Goal: Transaction & Acquisition: Book appointment/travel/reservation

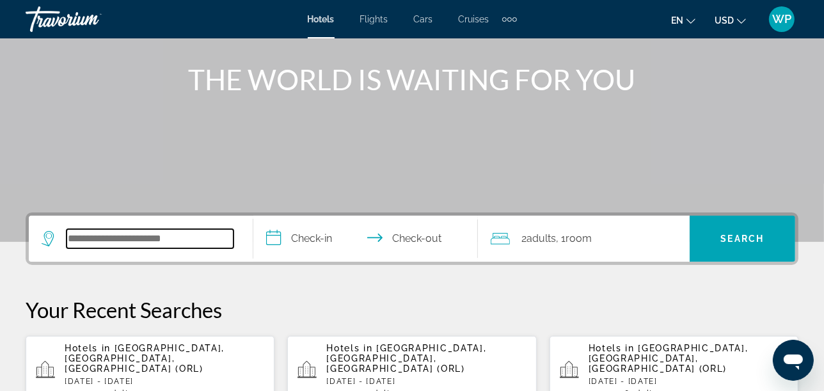
click at [166, 232] on input "Search widget" at bounding box center [150, 238] width 167 height 19
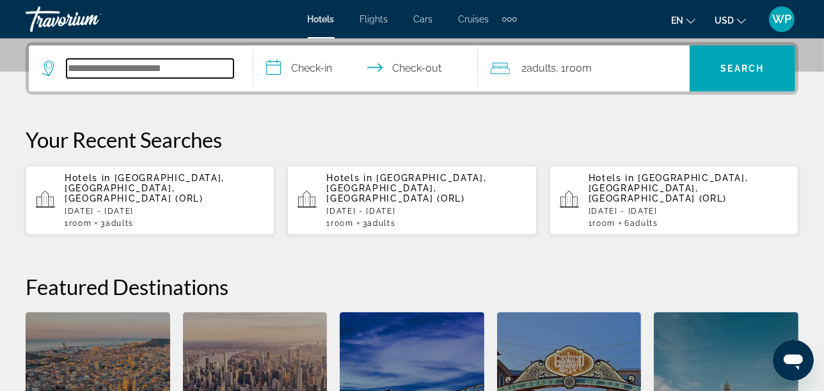
scroll to position [312, 0]
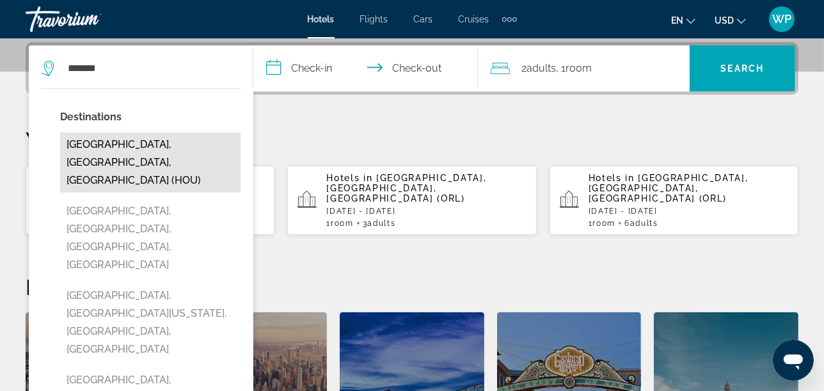
click at [111, 147] on button "[GEOGRAPHIC_DATA], [GEOGRAPHIC_DATA], [GEOGRAPHIC_DATA] (HOU)" at bounding box center [150, 163] width 181 height 60
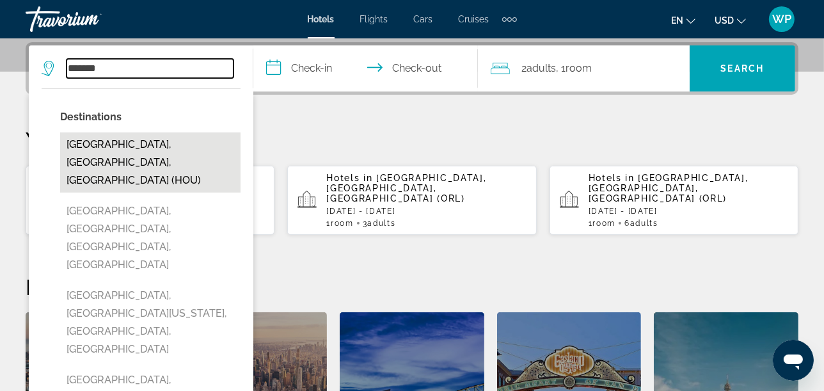
type input "**********"
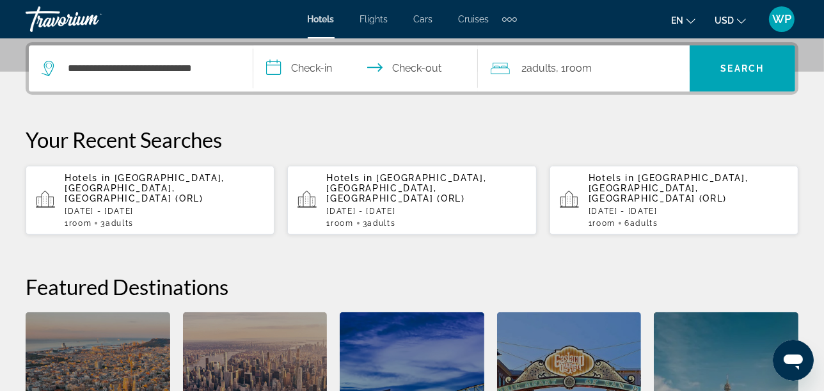
click at [320, 72] on input "**********" at bounding box center [368, 70] width 230 height 50
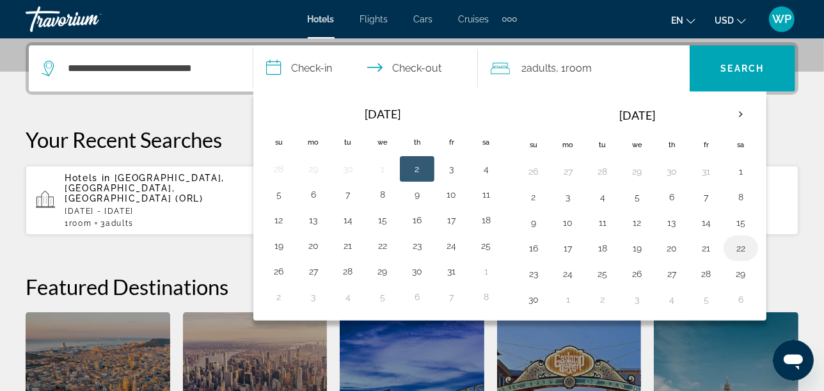
click at [741, 245] on button "22" at bounding box center [741, 248] width 20 height 18
click at [536, 276] on button "23" at bounding box center [534, 274] width 20 height 18
type input "**********"
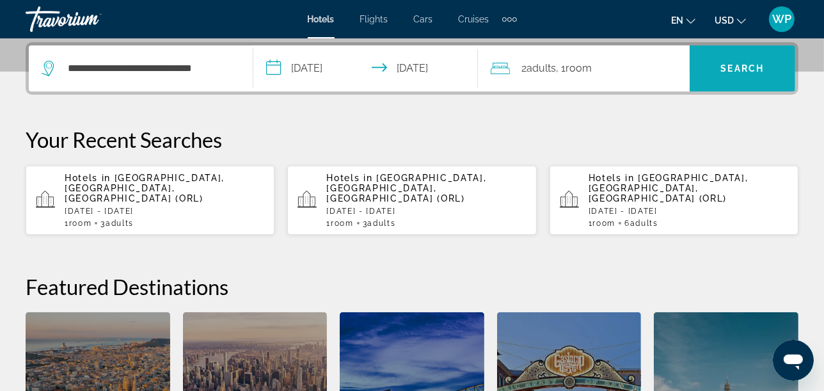
click at [753, 65] on span "Search" at bounding box center [743, 68] width 44 height 10
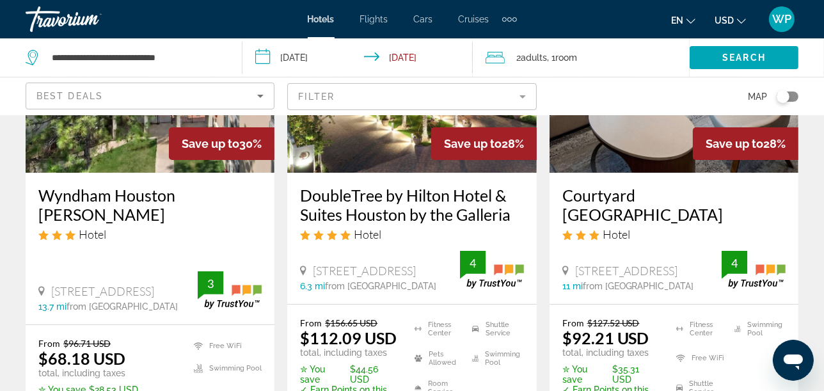
scroll to position [213, 0]
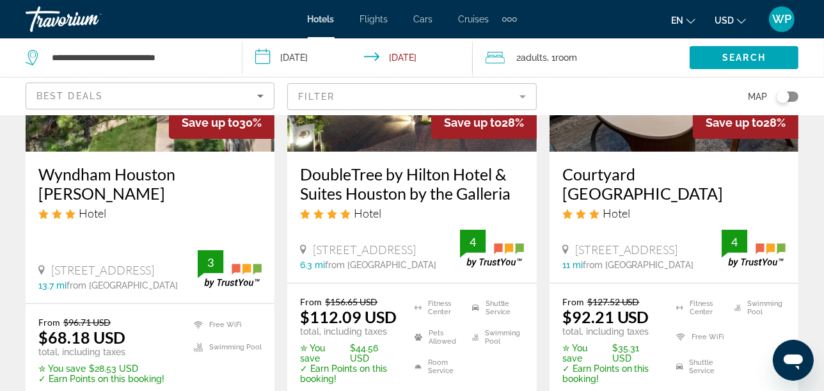
click at [446, 96] on mat-form-field "Filter" at bounding box center [411, 96] width 249 height 27
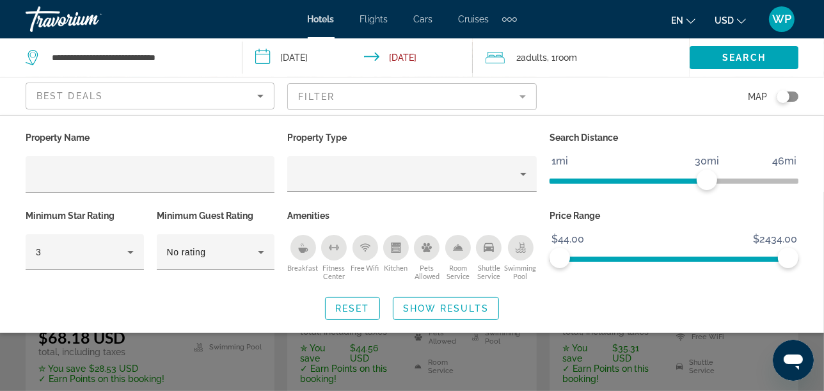
click at [490, 251] on icon "Shuttle Service" at bounding box center [489, 248] width 10 height 10
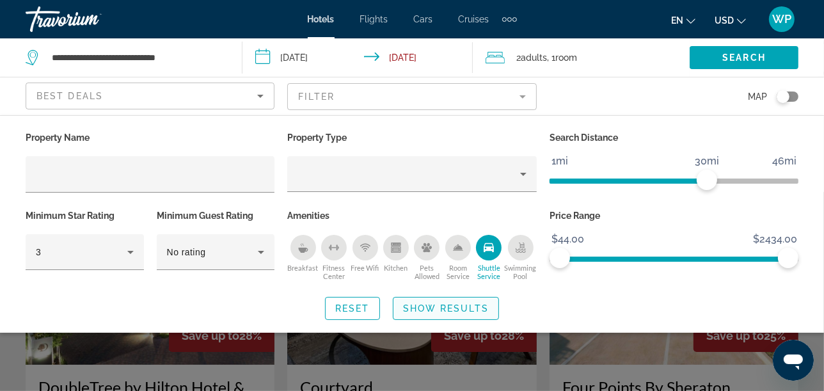
click at [466, 309] on span "Show Results" at bounding box center [446, 308] width 86 height 10
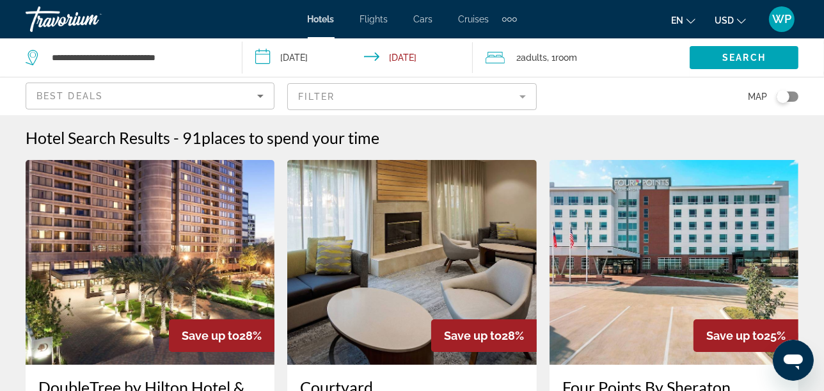
click at [440, 262] on img "Main content" at bounding box center [411, 262] width 249 height 205
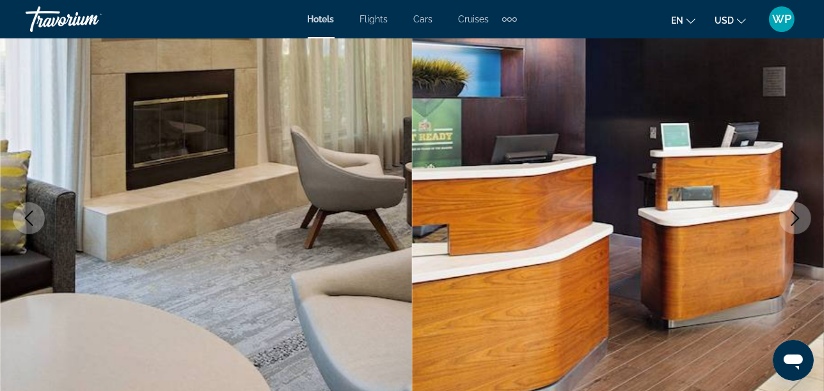
scroll to position [142, 0]
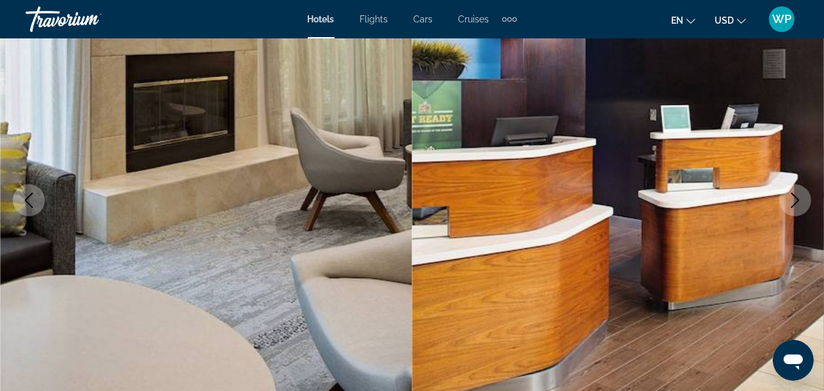
click at [796, 197] on icon "Next image" at bounding box center [796, 200] width 8 height 15
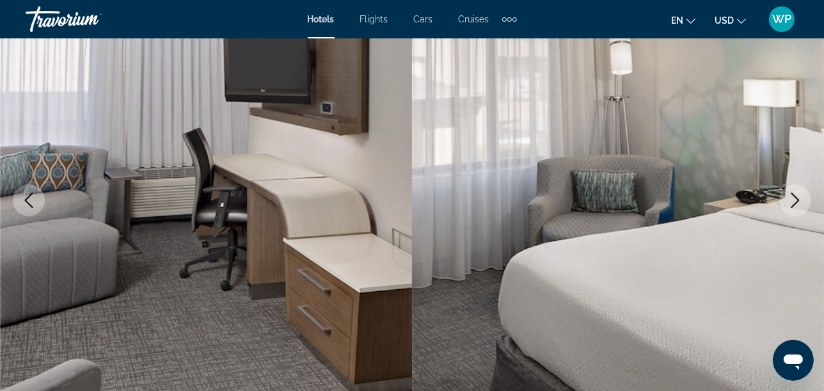
click at [796, 197] on icon "Next image" at bounding box center [796, 200] width 8 height 15
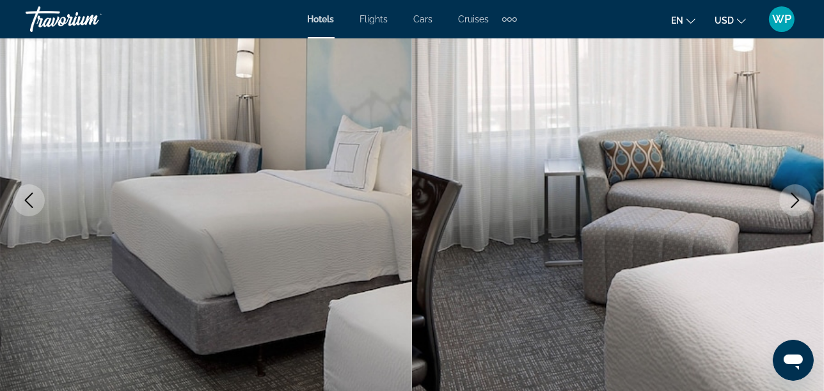
click at [796, 197] on icon "Next image" at bounding box center [796, 200] width 8 height 15
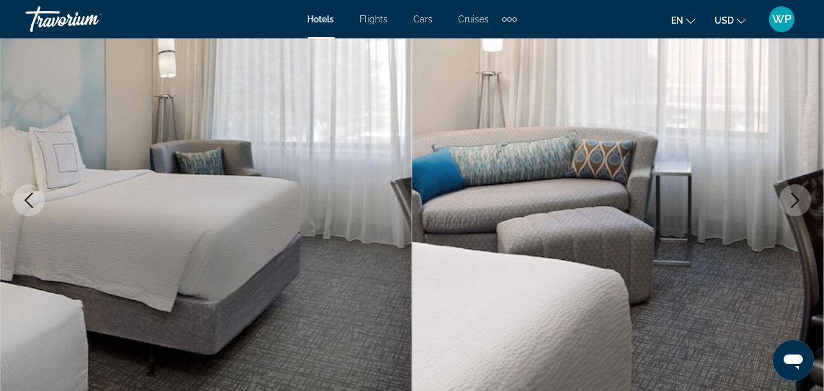
click at [796, 197] on icon "Next image" at bounding box center [796, 200] width 8 height 15
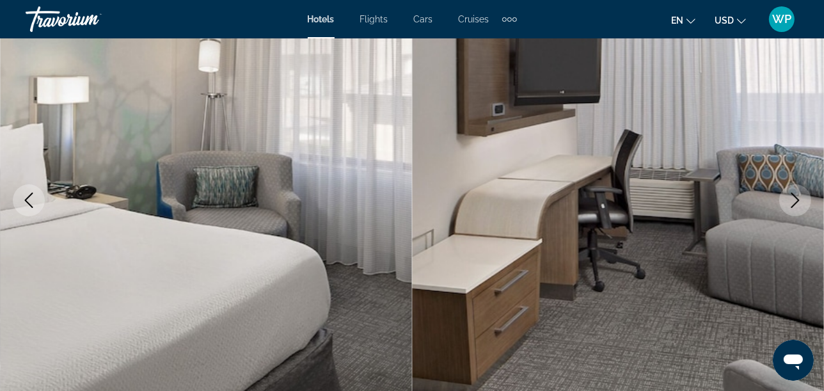
click at [796, 197] on icon "Next image" at bounding box center [796, 200] width 8 height 15
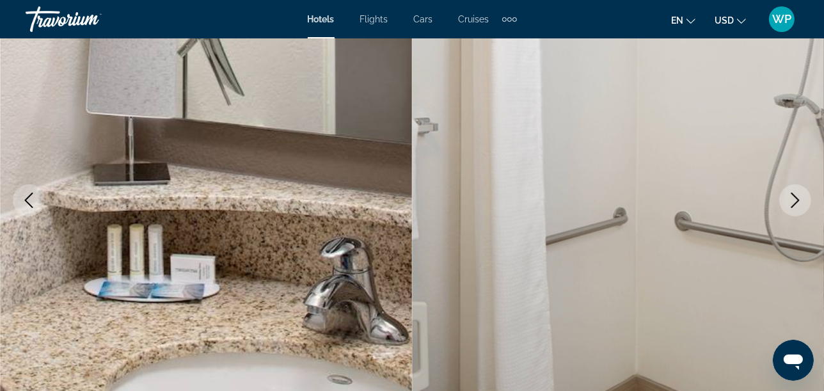
click at [796, 197] on icon "Next image" at bounding box center [796, 200] width 8 height 15
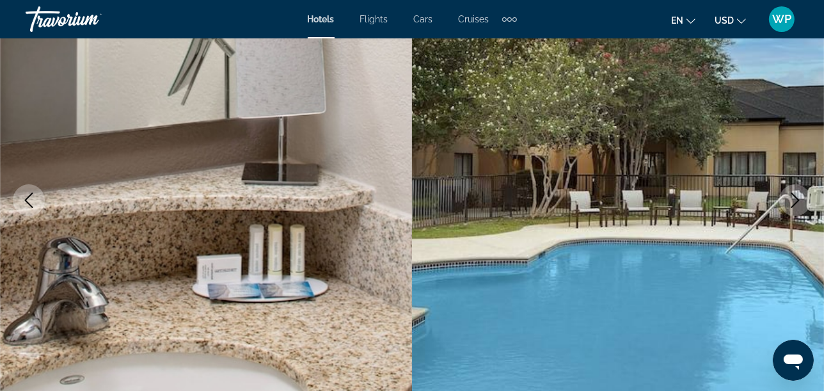
click at [796, 197] on icon "Next image" at bounding box center [796, 200] width 8 height 15
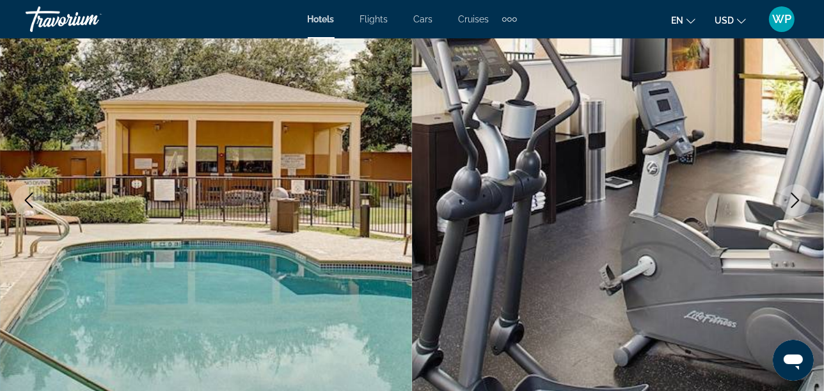
click at [796, 197] on icon "Next image" at bounding box center [796, 200] width 8 height 15
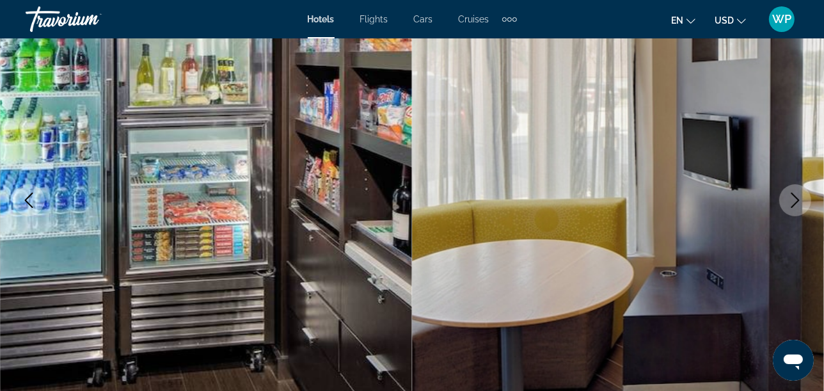
click at [796, 197] on icon "Next image" at bounding box center [796, 200] width 8 height 15
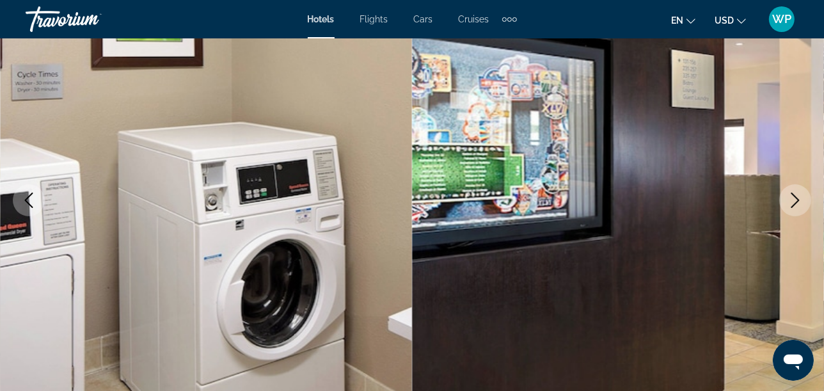
click at [796, 197] on icon "Next image" at bounding box center [796, 200] width 8 height 15
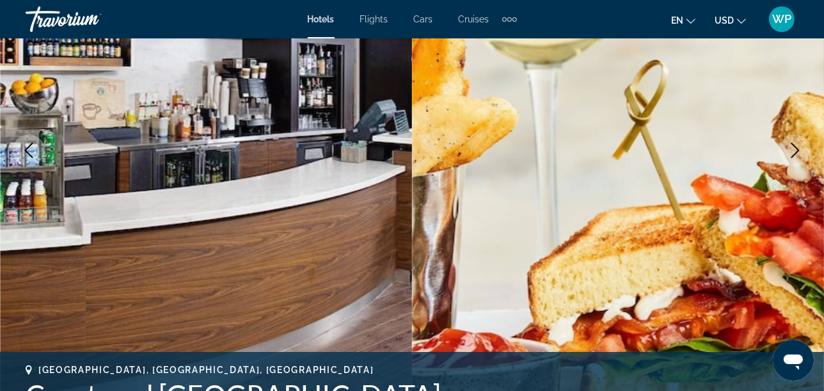
scroll to position [213, 0]
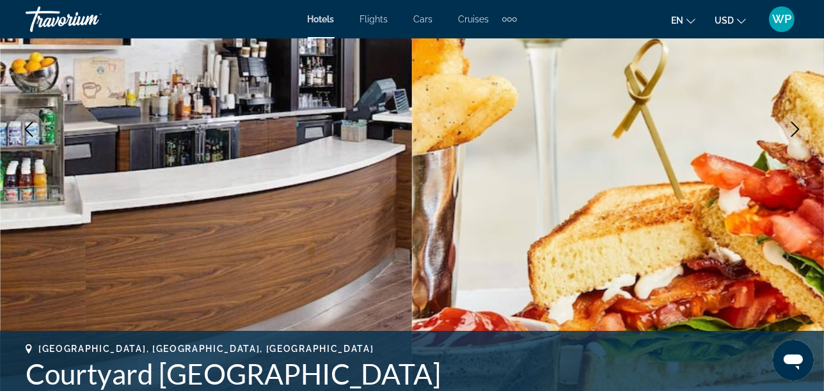
click at [797, 122] on icon "Next image" at bounding box center [795, 129] width 15 height 15
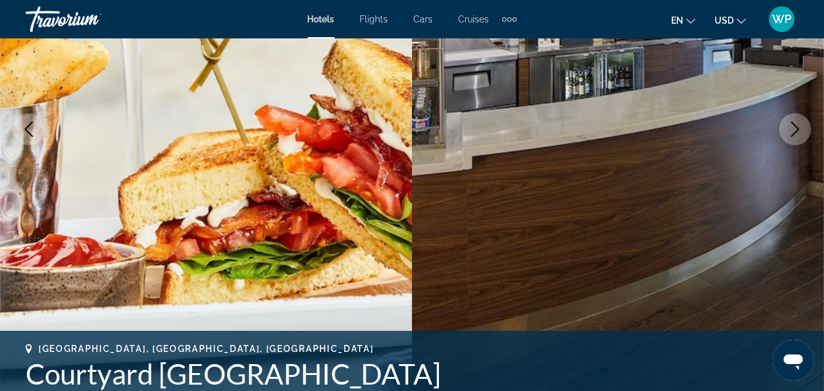
click at [798, 124] on icon "Next image" at bounding box center [795, 129] width 15 height 15
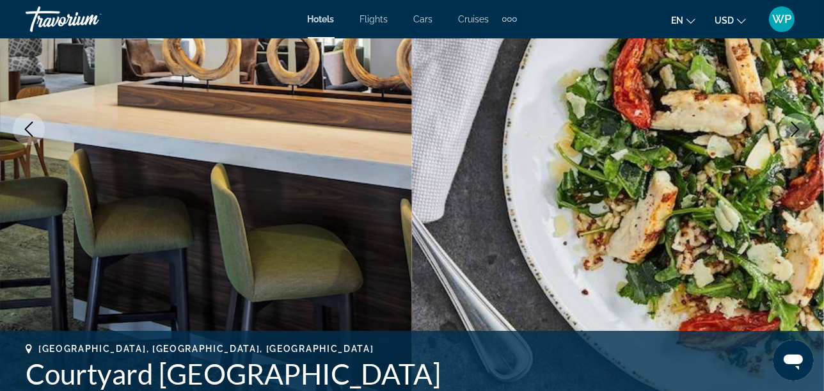
click at [798, 124] on icon "Next image" at bounding box center [795, 129] width 15 height 15
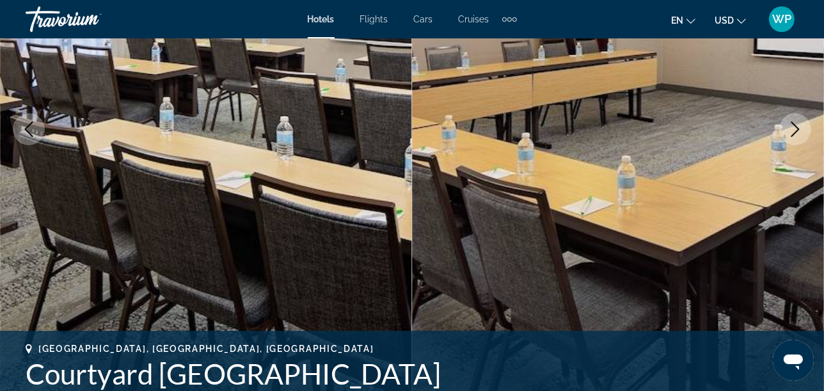
click at [789, 129] on icon "Next image" at bounding box center [795, 129] width 15 height 15
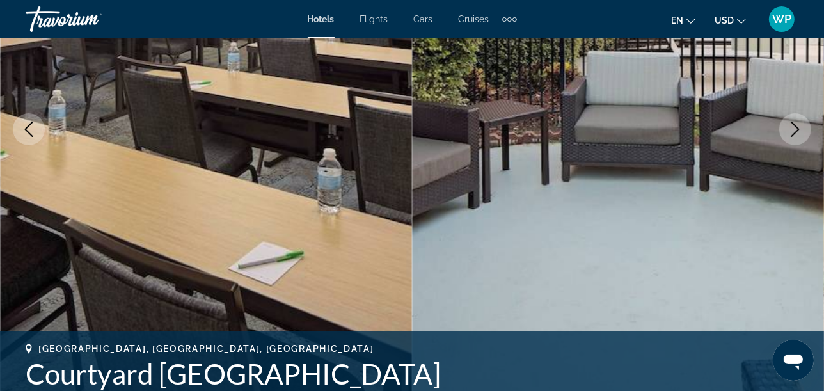
click at [789, 129] on icon "Next image" at bounding box center [795, 129] width 15 height 15
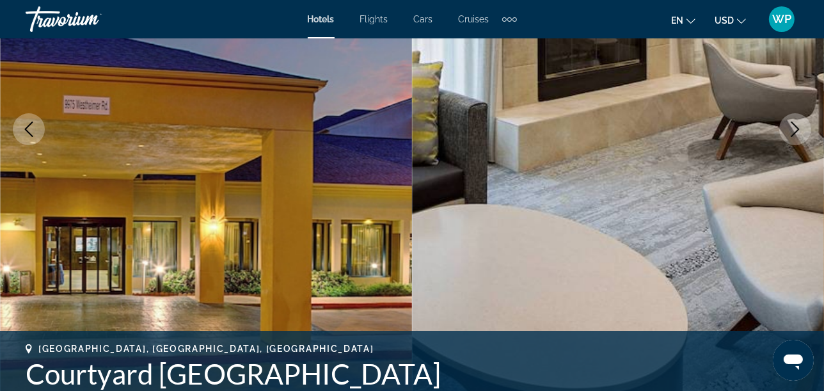
click at [789, 129] on icon "Next image" at bounding box center [795, 129] width 15 height 15
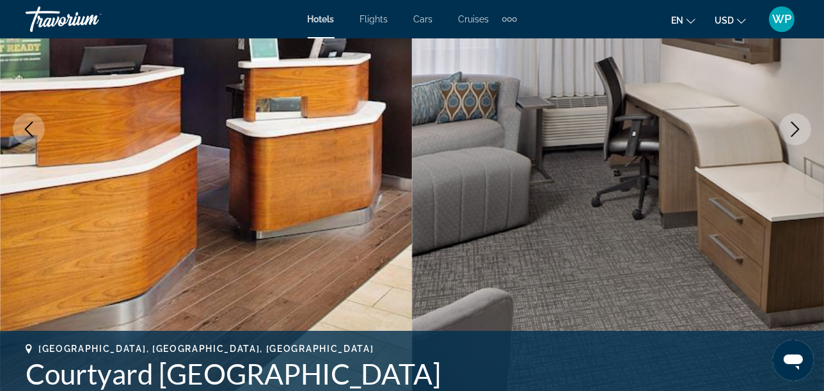
click at [789, 129] on icon "Next image" at bounding box center [795, 129] width 15 height 15
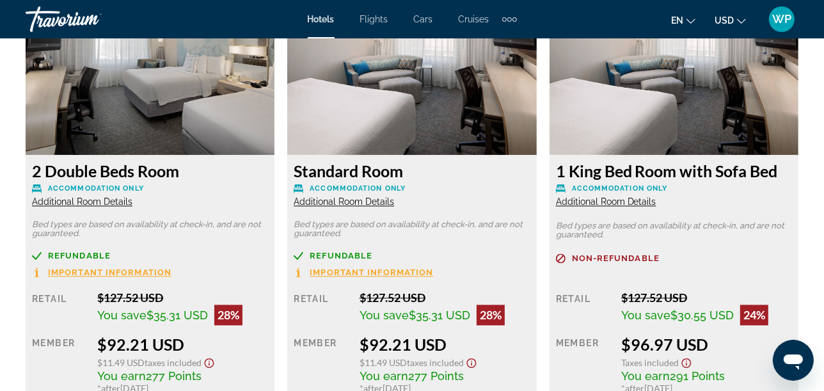
scroll to position [2062, 0]
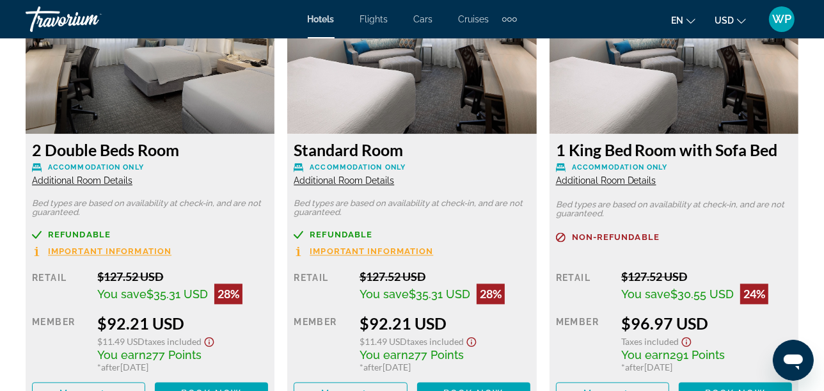
click at [84, 181] on span "Additional Room Details" at bounding box center [82, 180] width 101 height 10
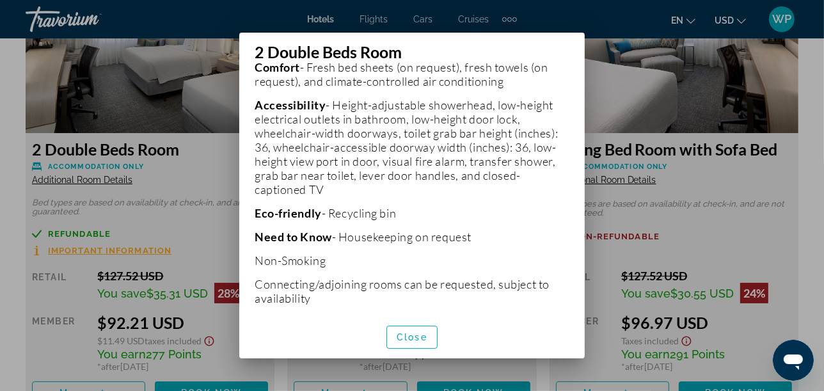
scroll to position [503, 0]
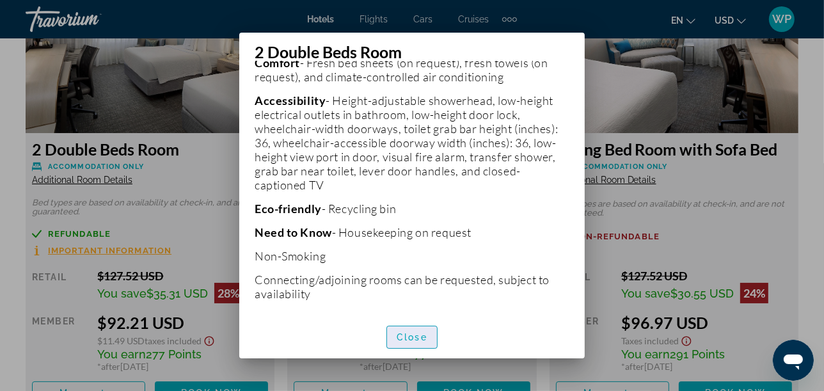
click at [413, 338] on span "Close" at bounding box center [412, 337] width 31 height 10
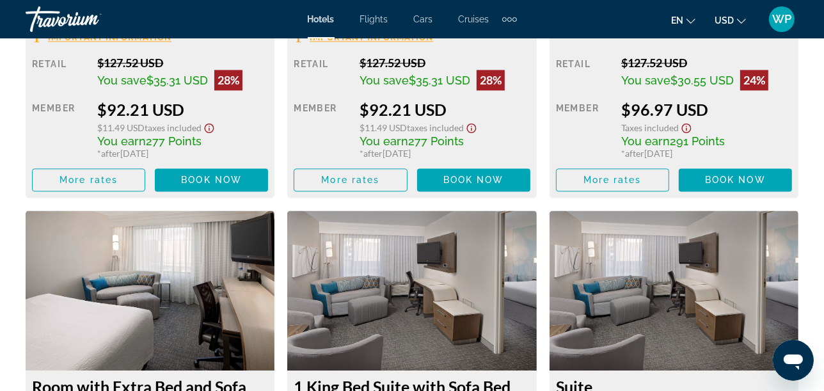
scroll to position [2062, 0]
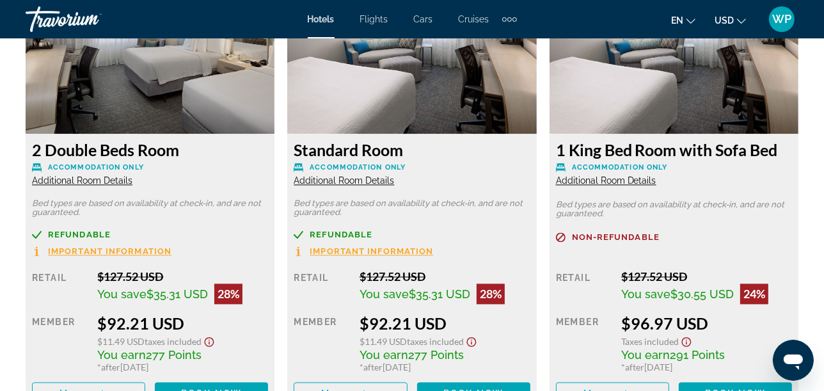
click at [338, 181] on span "Additional Room Details" at bounding box center [344, 180] width 101 height 10
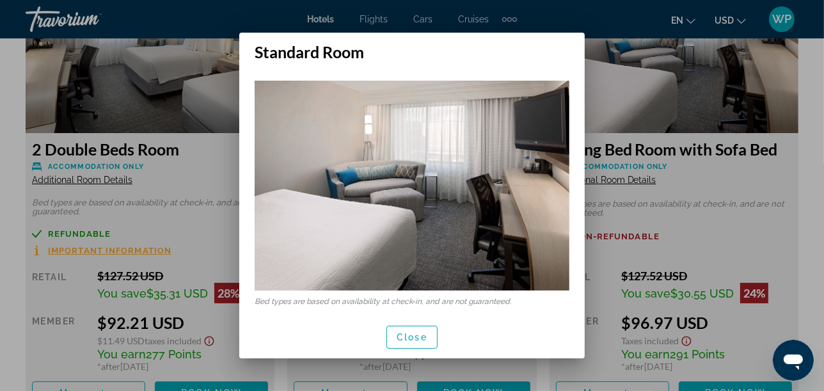
scroll to position [0, 0]
click at [421, 335] on span "Close" at bounding box center [412, 337] width 31 height 10
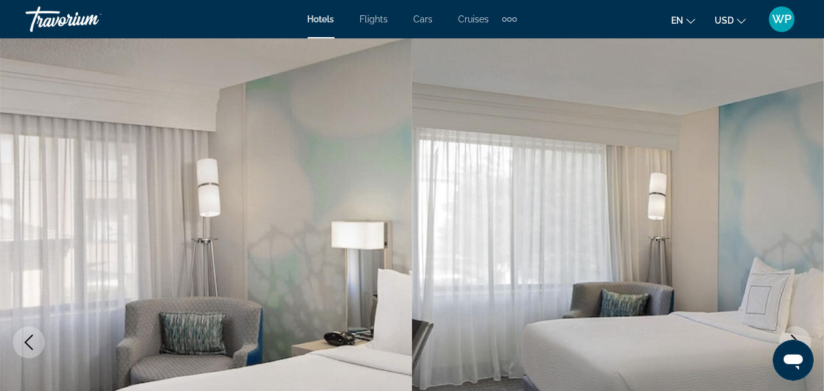
scroll to position [2062, 0]
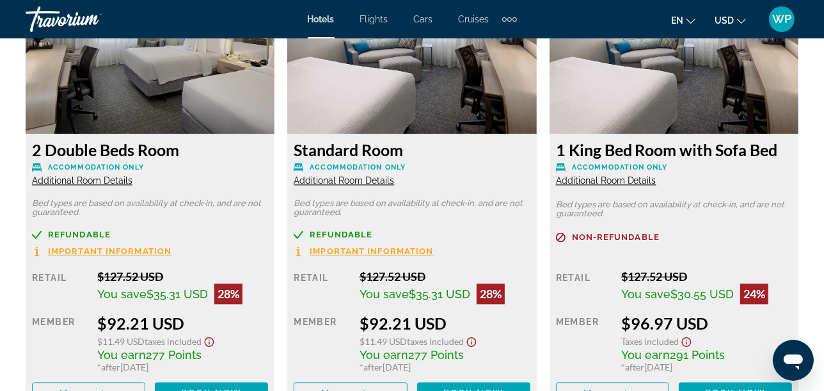
click at [615, 182] on span "Additional Room Details" at bounding box center [606, 180] width 101 height 10
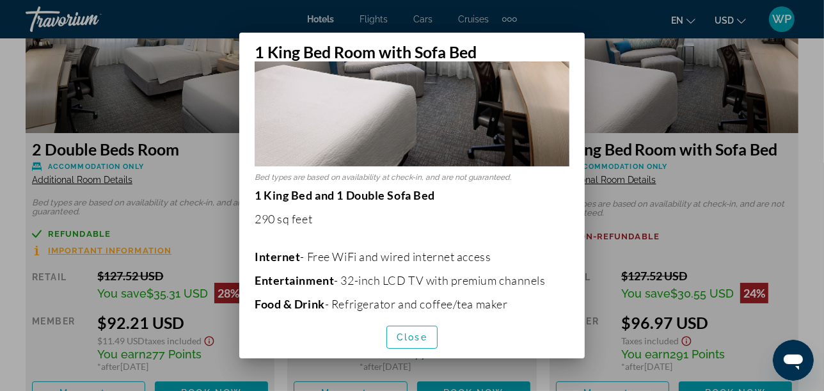
scroll to position [142, 0]
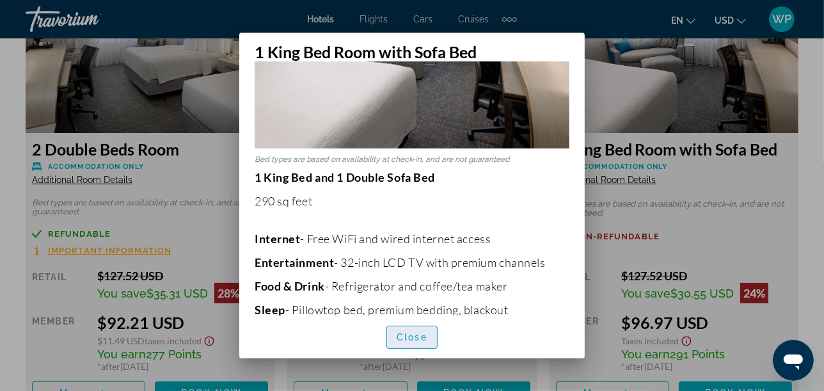
click at [428, 339] on span "button" at bounding box center [412, 337] width 50 height 31
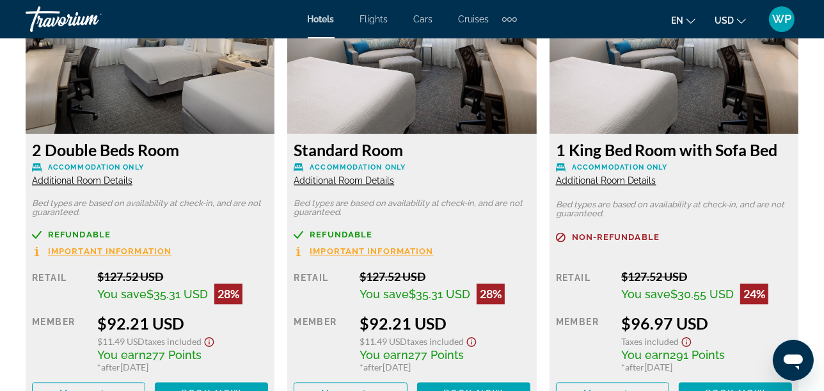
click at [72, 181] on span "Additional Room Details" at bounding box center [82, 180] width 101 height 10
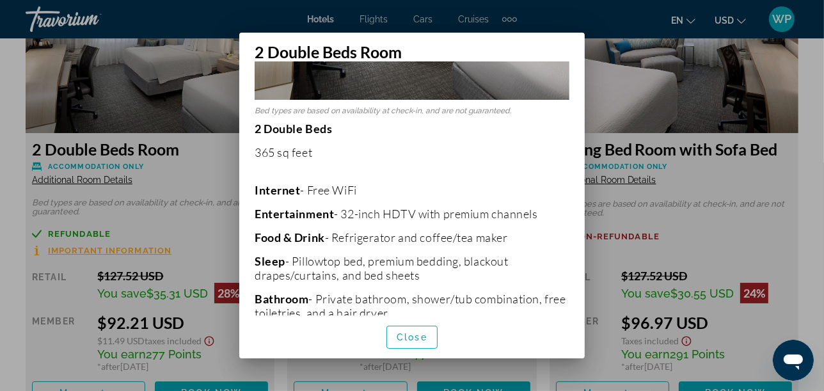
scroll to position [213, 0]
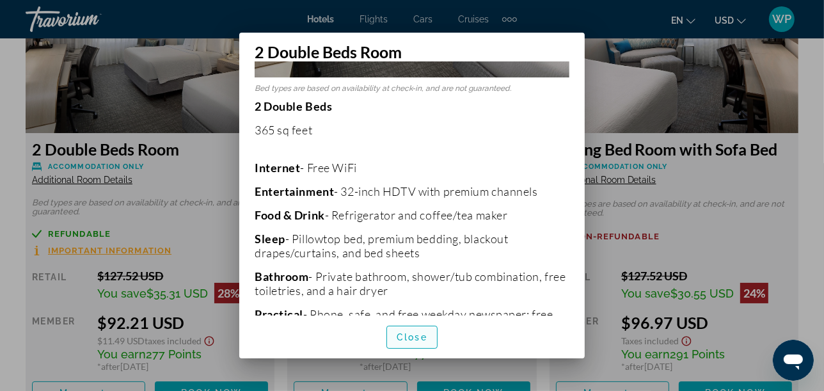
click at [407, 335] on span "Close" at bounding box center [412, 337] width 31 height 10
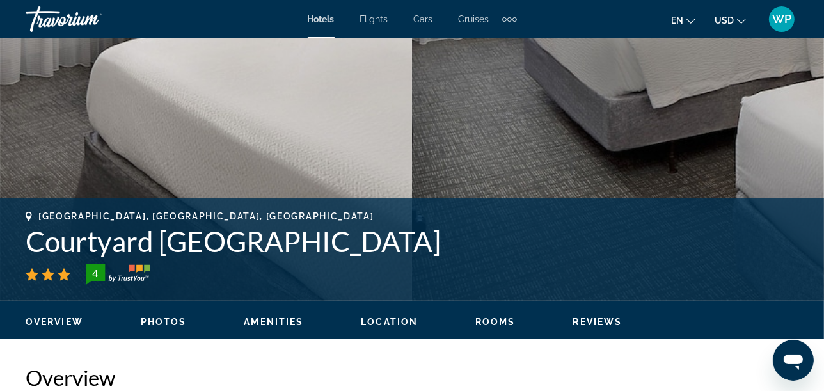
scroll to position [355, 0]
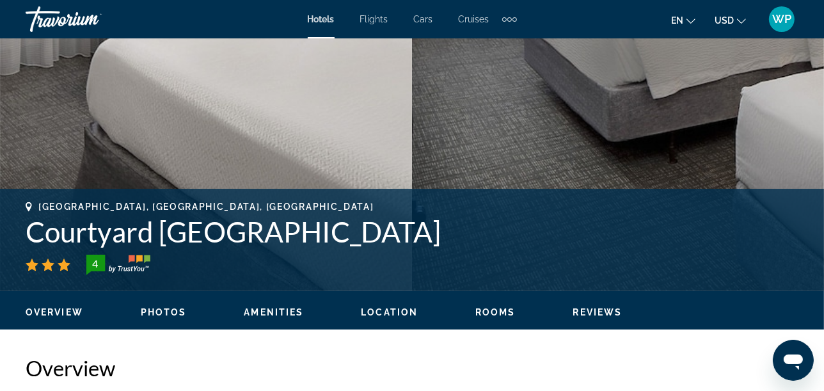
click at [392, 309] on span "Location" at bounding box center [389, 312] width 57 height 10
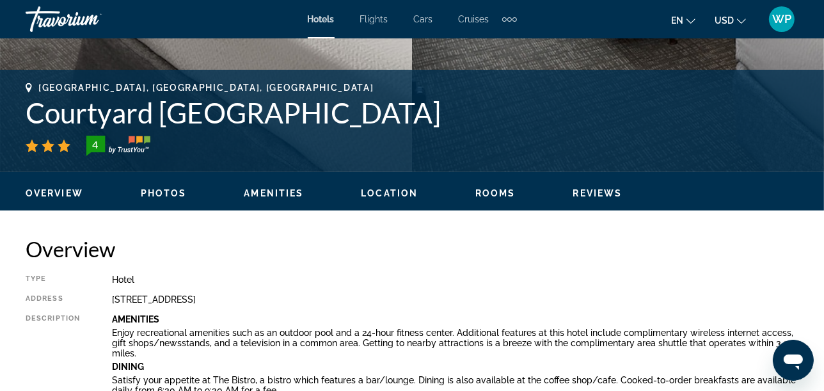
scroll to position [471, 0]
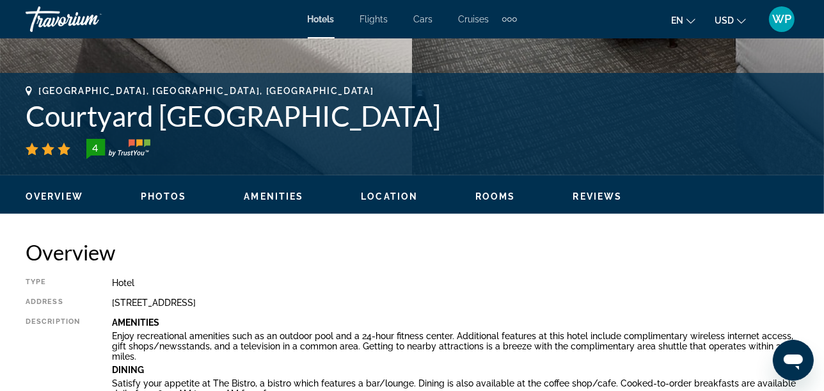
click at [602, 203] on div "Overview Photos Amenities Location Rooms Reviews Modify Dates" at bounding box center [412, 195] width 824 height 40
click at [594, 195] on span "Reviews" at bounding box center [598, 196] width 49 height 10
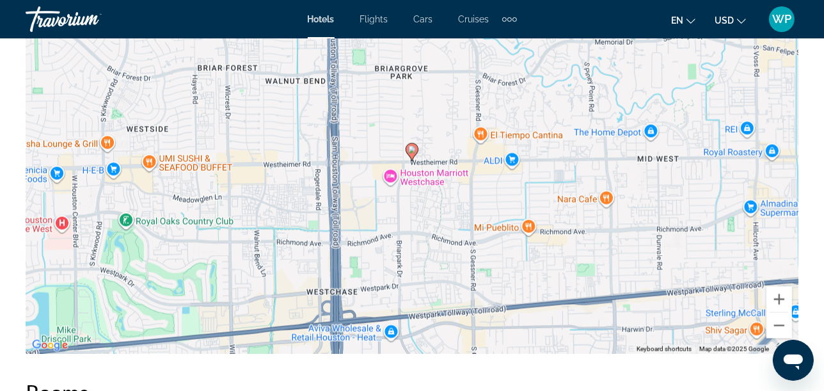
scroll to position [1431, 0]
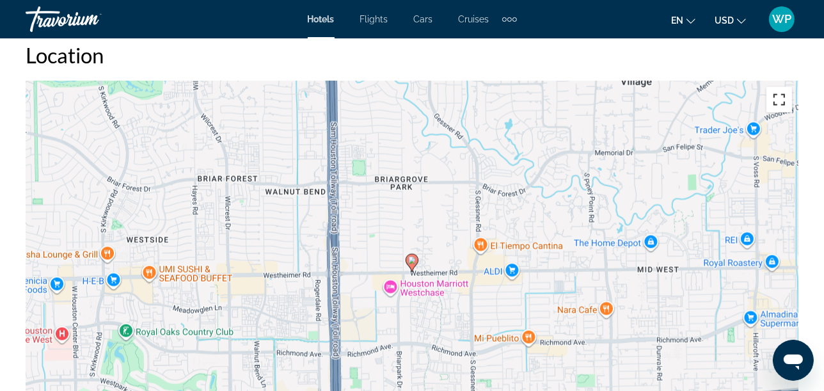
click at [776, 99] on button "Toggle fullscreen view" at bounding box center [780, 100] width 26 height 26
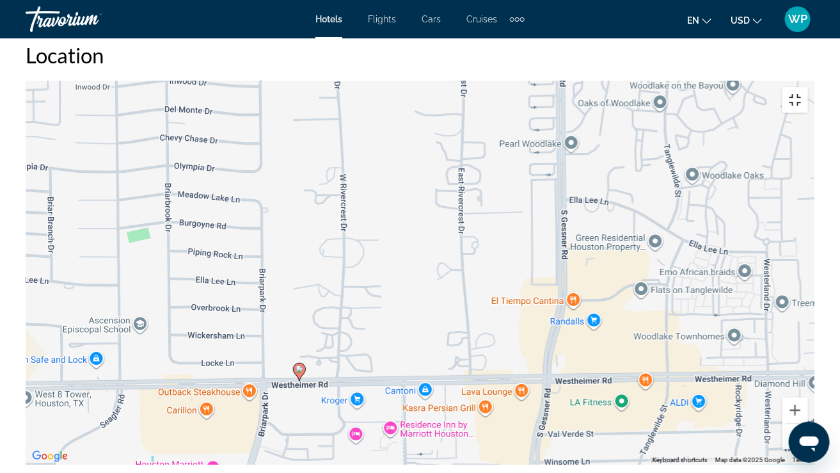
click at [808, 87] on button "Toggle fullscreen view" at bounding box center [796, 100] width 26 height 26
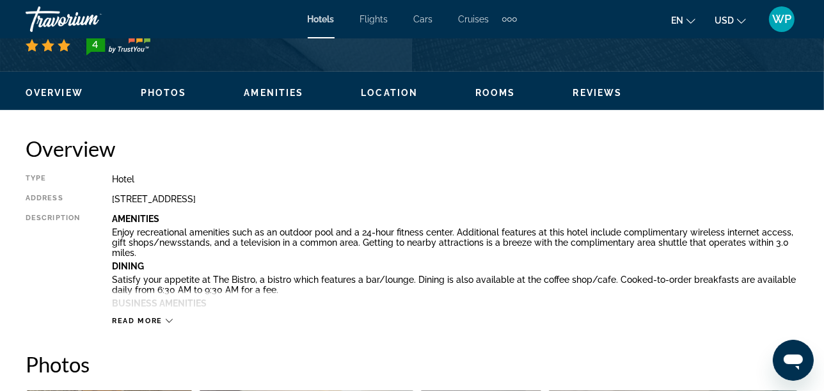
scroll to position [577, 0]
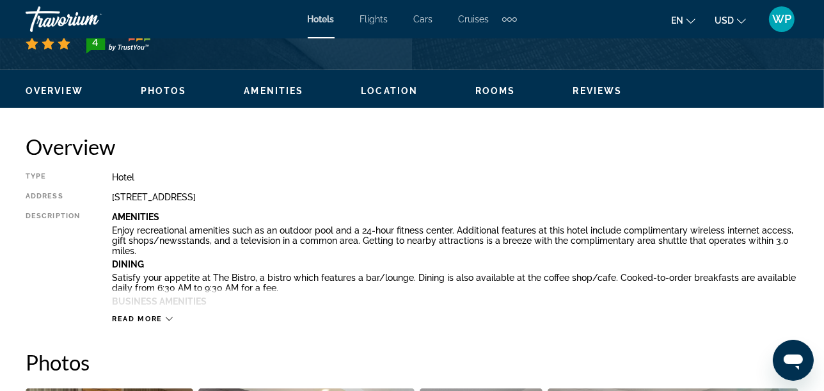
click at [396, 93] on span "Location" at bounding box center [389, 91] width 57 height 10
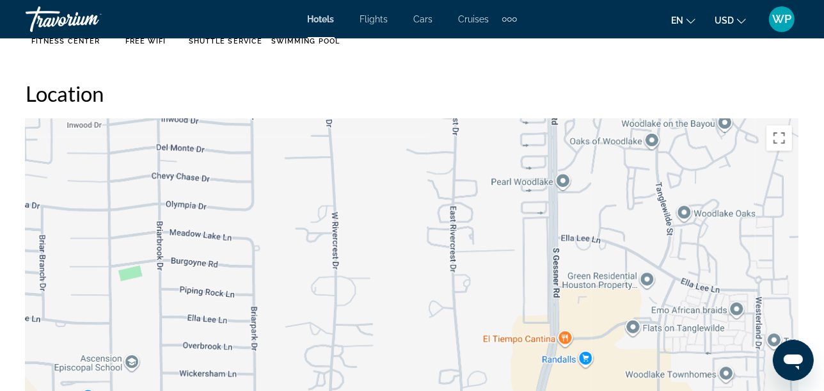
scroll to position [1396, 0]
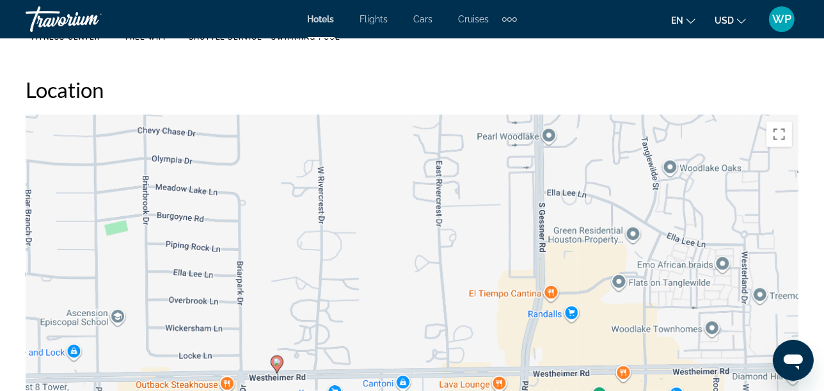
drag, startPoint x: 471, startPoint y: 300, endPoint x: 452, endPoint y: 185, distance: 116.2
click at [451, 196] on div "To activate drag with keyboard, press Alt + Enter. Once in keyboard drag state,…" at bounding box center [412, 307] width 773 height 384
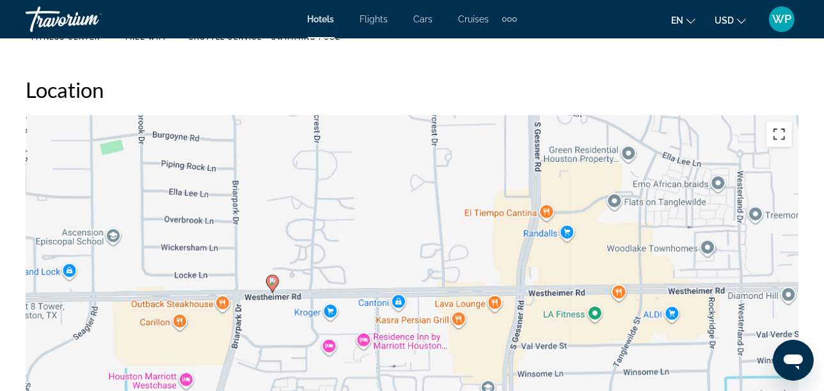
drag, startPoint x: 777, startPoint y: 134, endPoint x: 780, endPoint y: 187, distance: 52.6
click at [777, 134] on button "Toggle fullscreen view" at bounding box center [780, 135] width 26 height 26
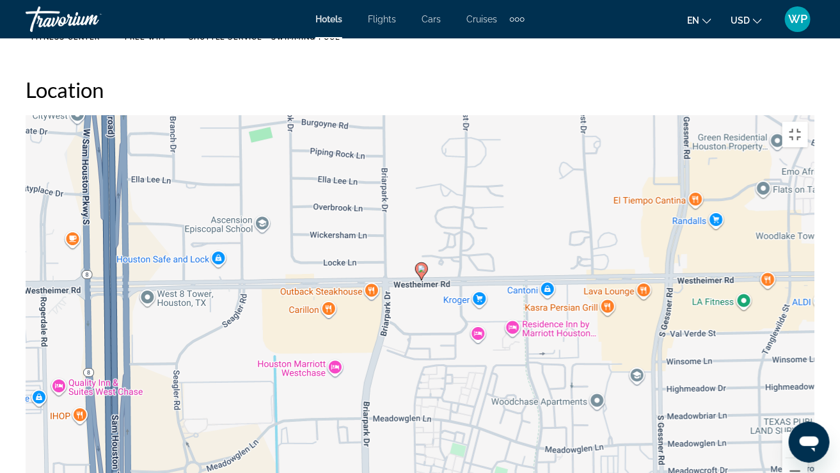
drag, startPoint x: 250, startPoint y: 314, endPoint x: 392, endPoint y: 301, distance: 142.7
click at [392, 301] on div "To activate drag with keyboard, press Alt + Enter. Once in keyboard drag state,…" at bounding box center [420, 307] width 789 height 384
click at [328, 323] on div "To activate drag with keyboard, press Alt + Enter. Once in keyboard drag state,…" at bounding box center [420, 307] width 789 height 384
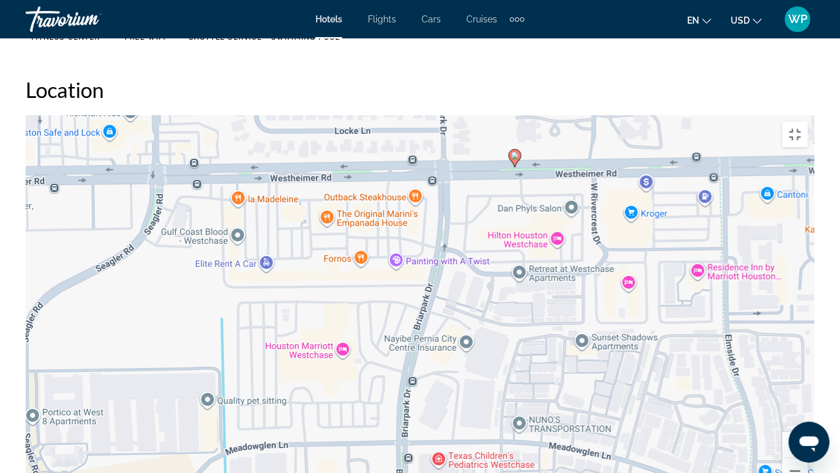
click at [328, 323] on div "To activate drag with keyboard, press Alt + Enter. Once in keyboard drag state,…" at bounding box center [420, 307] width 789 height 384
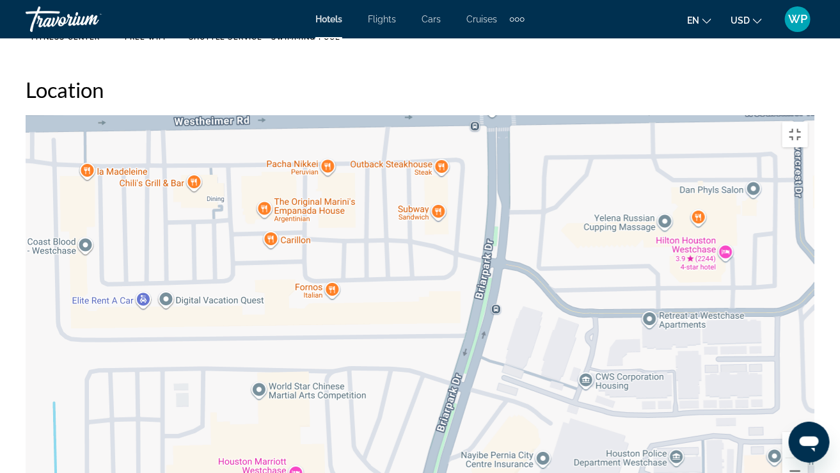
drag, startPoint x: 444, startPoint y: 149, endPoint x: 382, endPoint y: 310, distance: 172.9
click at [382, 310] on div "To activate drag with keyboard, press Alt + Enter. Once in keyboard drag state,…" at bounding box center [420, 307] width 789 height 384
click at [275, 390] on div "To activate drag with keyboard, press Alt + Enter. Once in keyboard drag state,…" at bounding box center [420, 307] width 789 height 384
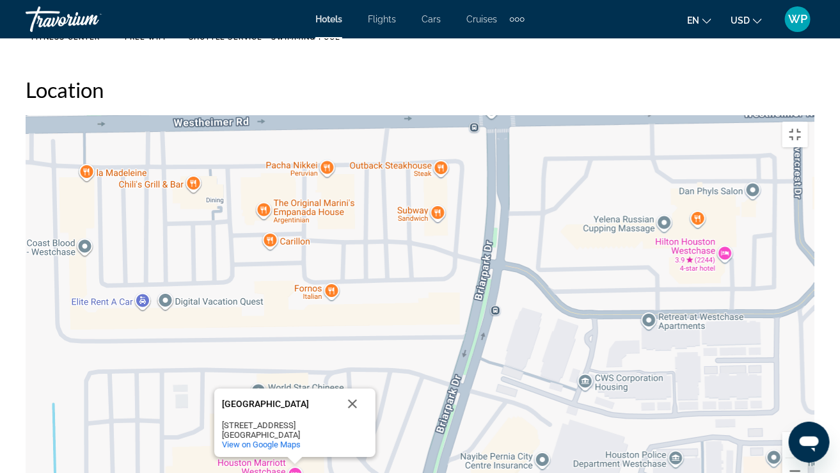
click at [262, 390] on div "[GEOGRAPHIC_DATA]" at bounding box center [279, 435] width 115 height 10
click at [262, 390] on span "View on Google Maps" at bounding box center [261, 445] width 79 height 10
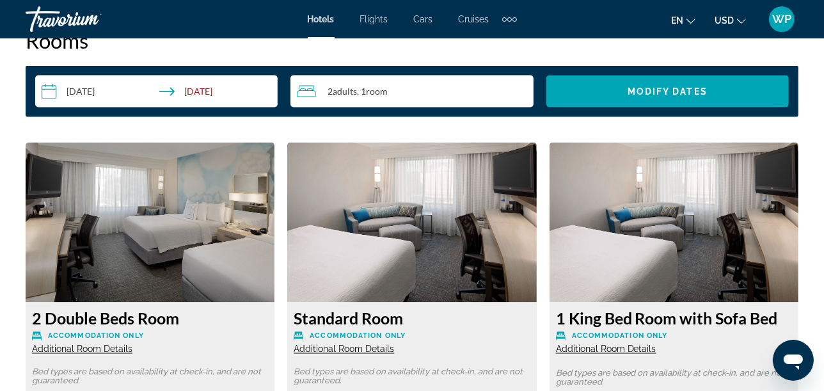
scroll to position [2036, 0]
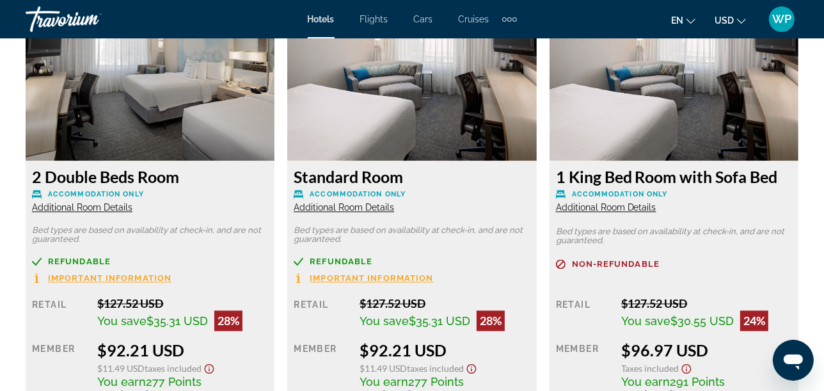
click at [98, 207] on span "Additional Room Details" at bounding box center [82, 207] width 101 height 10
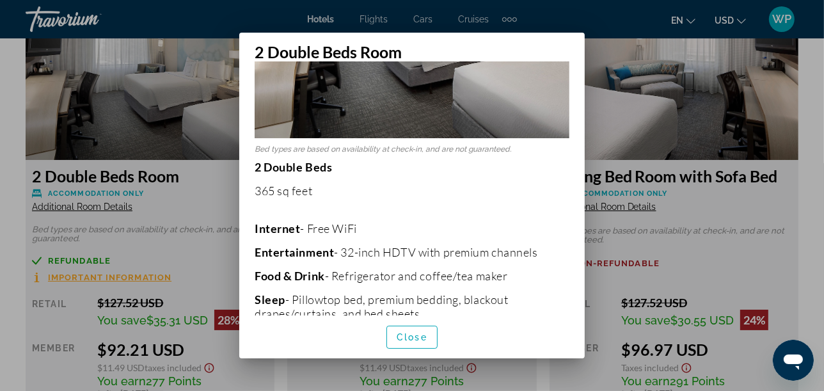
scroll to position [213, 0]
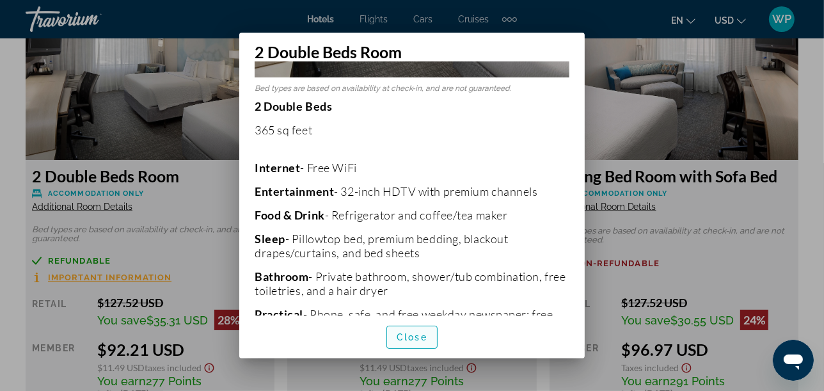
click at [424, 337] on span "Close" at bounding box center [412, 337] width 31 height 10
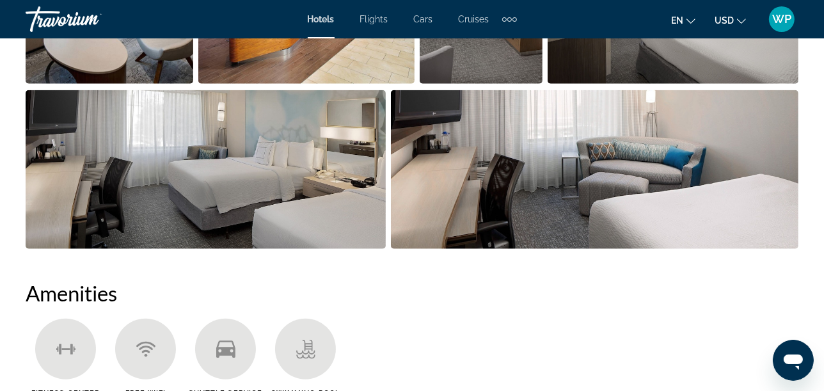
scroll to position [685, 0]
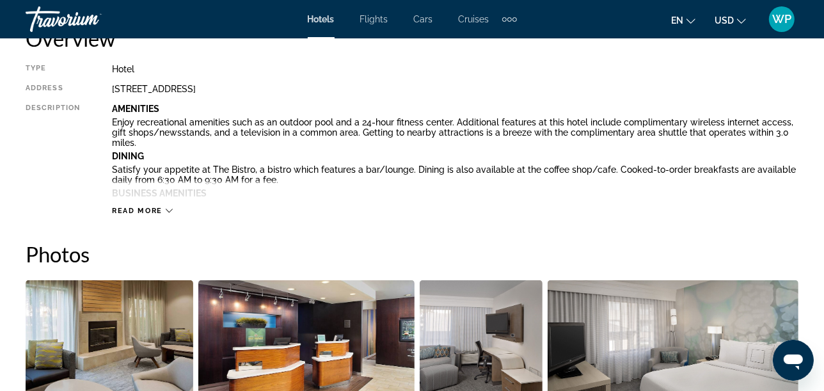
click at [159, 212] on span "Read more" at bounding box center [137, 211] width 51 height 8
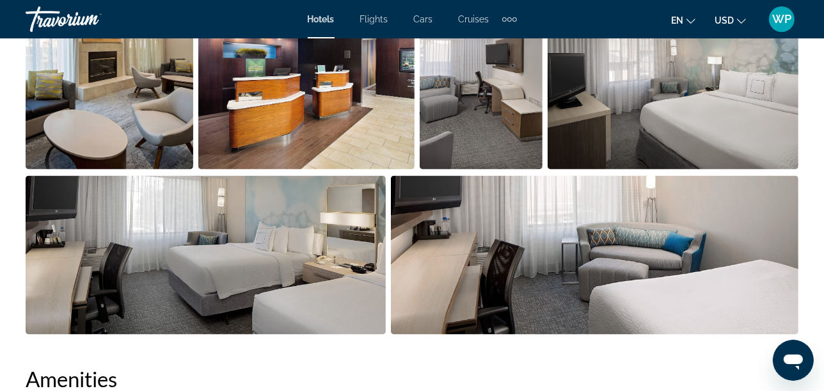
scroll to position [1751, 0]
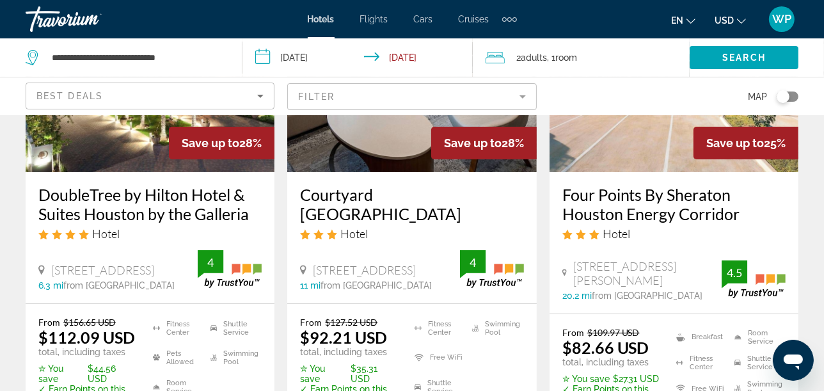
scroll to position [213, 0]
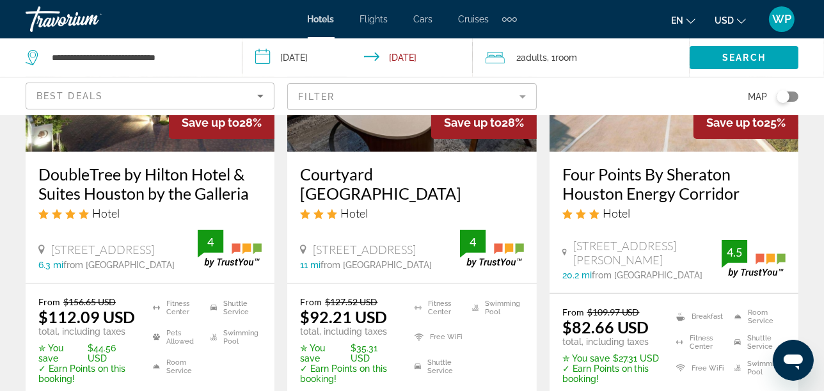
click at [642, 210] on div "Hotel" at bounding box center [674, 213] width 223 height 14
click at [644, 146] on img "Main content" at bounding box center [674, 49] width 249 height 205
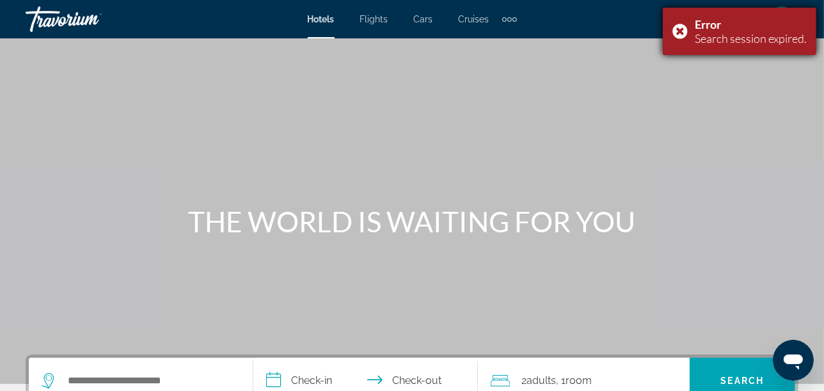
click at [685, 34] on div "Error Search session expired." at bounding box center [740, 31] width 154 height 47
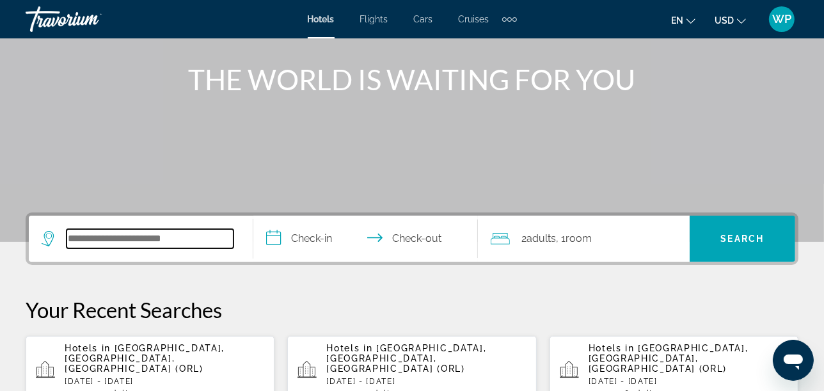
click at [209, 235] on input "Search widget" at bounding box center [150, 238] width 167 height 19
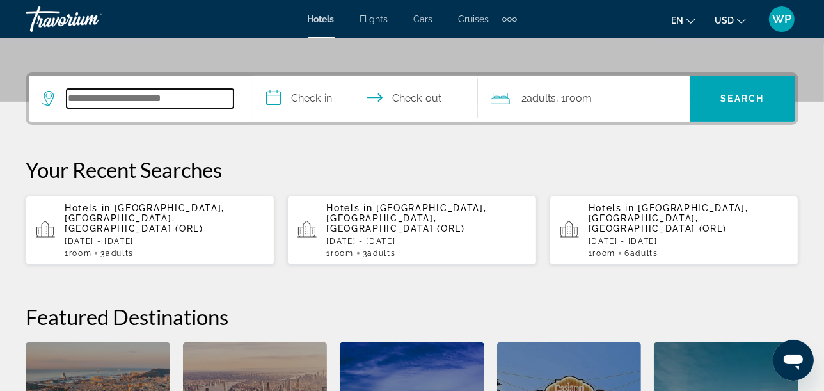
scroll to position [312, 0]
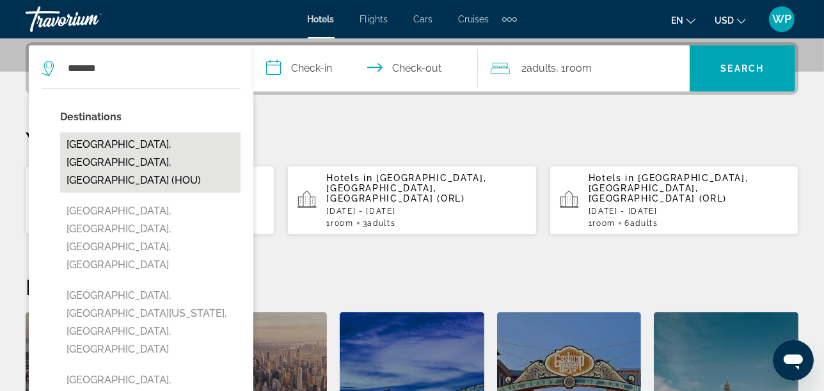
click at [145, 143] on button "[GEOGRAPHIC_DATA], [GEOGRAPHIC_DATA], [GEOGRAPHIC_DATA] (HOU)" at bounding box center [150, 163] width 181 height 60
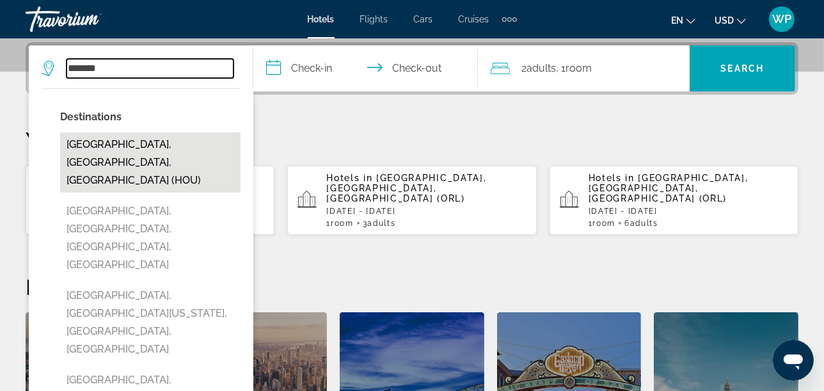
type input "**********"
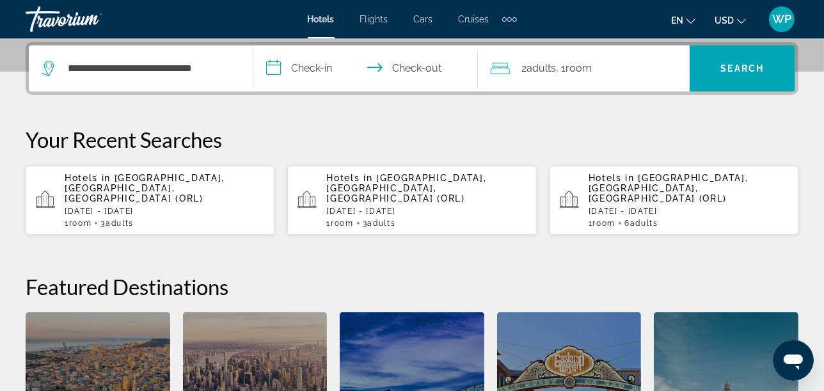
click at [300, 70] on input "**********" at bounding box center [368, 70] width 230 height 50
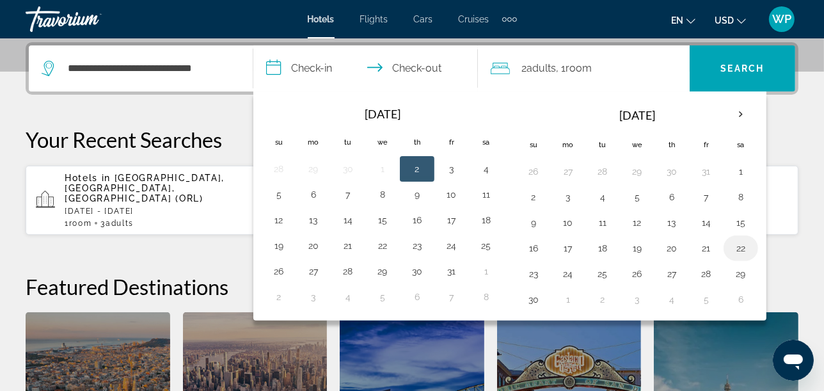
click at [743, 248] on button "22" at bounding box center [741, 248] width 20 height 18
click at [532, 273] on button "23" at bounding box center [534, 274] width 20 height 18
type input "**********"
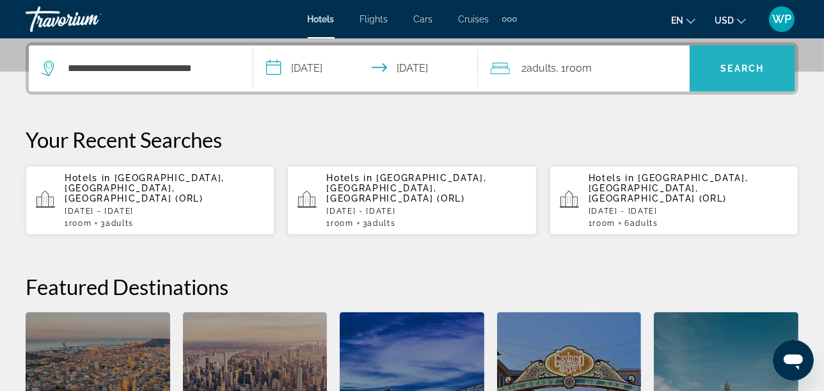
click at [736, 70] on span "Search" at bounding box center [743, 68] width 44 height 10
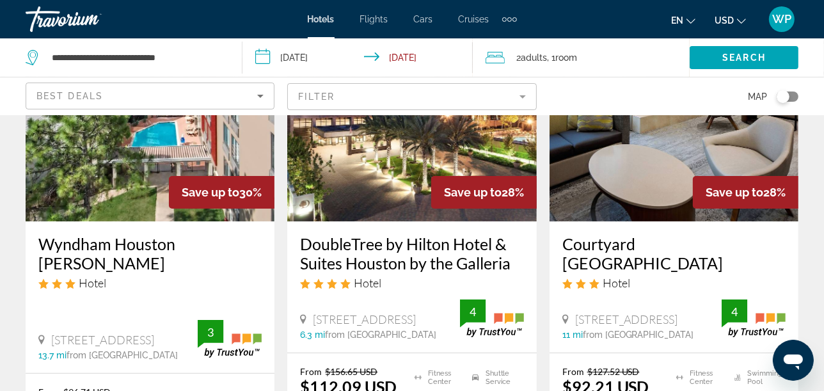
scroll to position [213, 0]
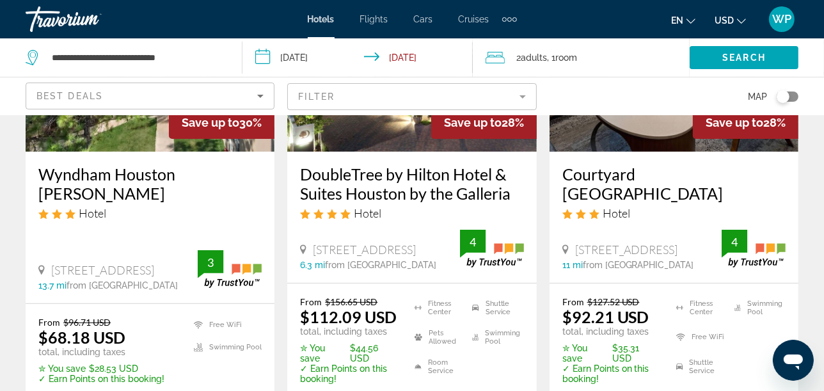
click at [384, 104] on mat-form-field "Filter" at bounding box center [411, 96] width 249 height 27
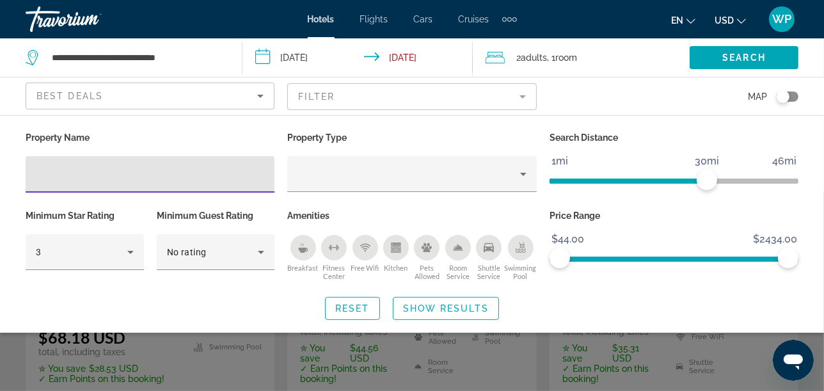
click at [492, 248] on icon "Shuttle Service" at bounding box center [489, 247] width 10 height 9
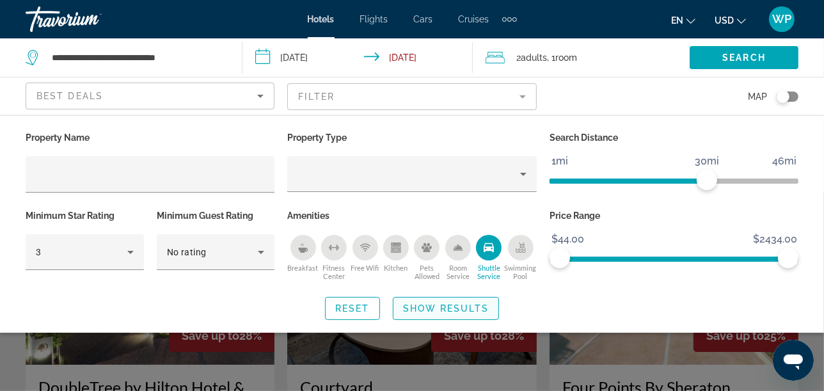
click at [457, 308] on span "Show Results" at bounding box center [446, 308] width 86 height 10
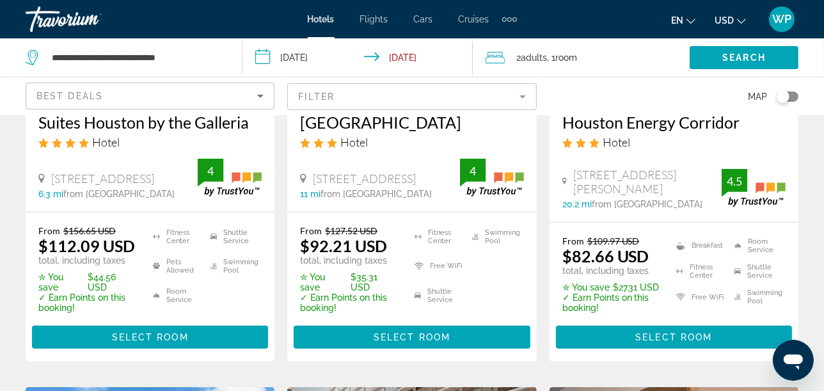
scroll to position [142, 0]
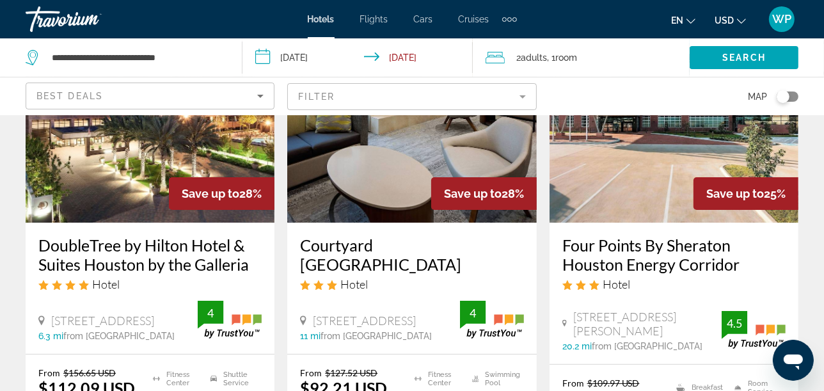
click at [616, 172] on img "Main content" at bounding box center [674, 120] width 249 height 205
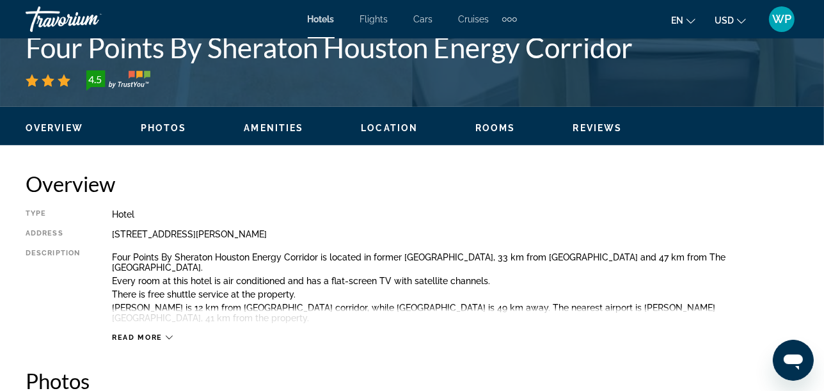
scroll to position [355, 0]
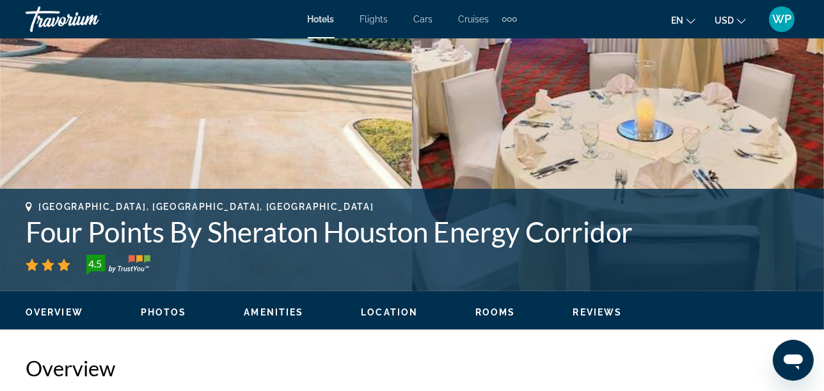
click at [499, 311] on span "Rooms" at bounding box center [496, 312] width 40 height 10
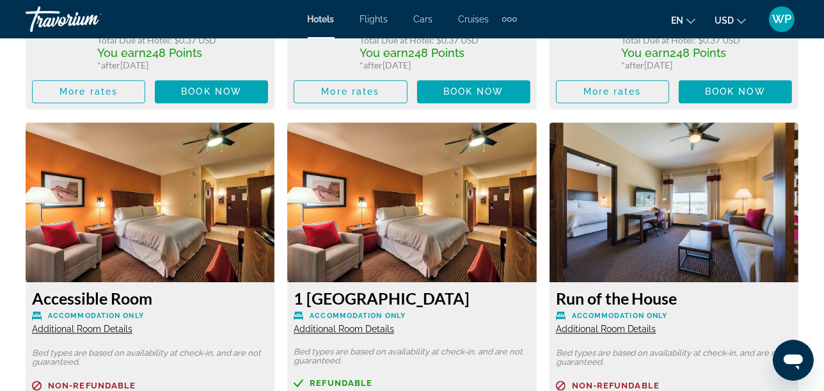
scroll to position [2516, 0]
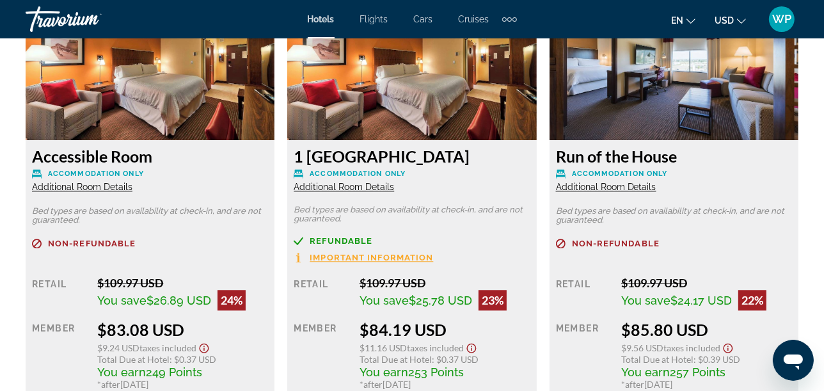
click at [595, 182] on span "Additional Room Details" at bounding box center [606, 187] width 101 height 10
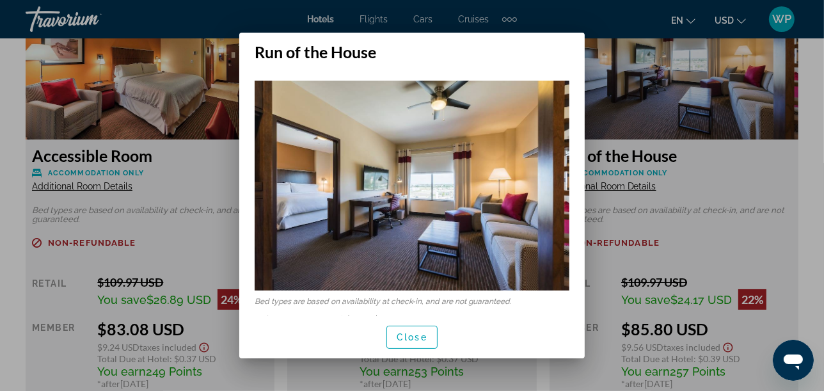
scroll to position [72, 0]
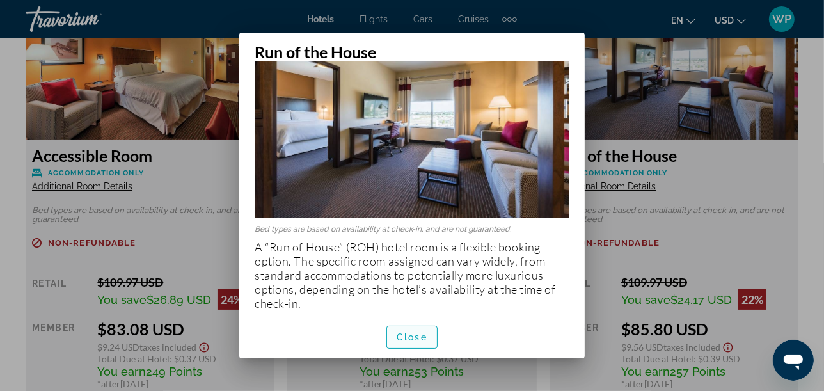
click at [424, 338] on span "Close" at bounding box center [412, 337] width 31 height 10
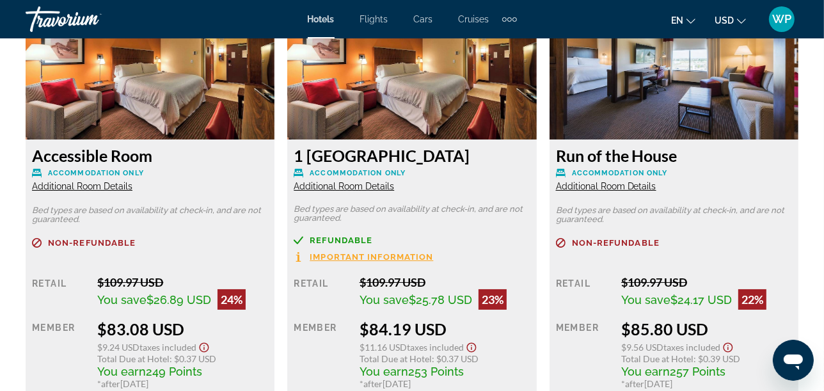
scroll to position [2516, 0]
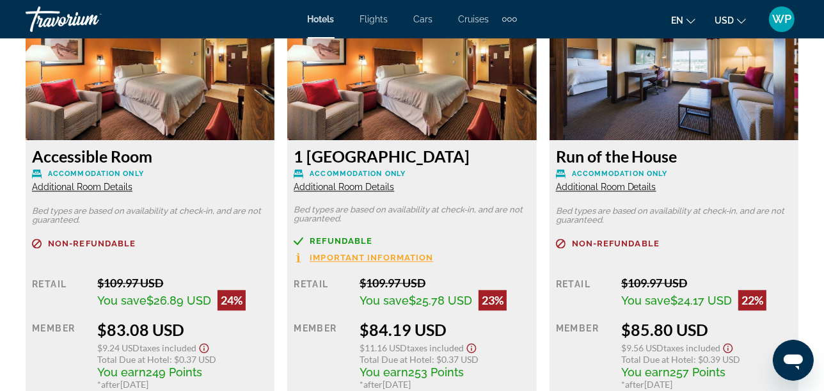
click at [366, 182] on span "Additional Room Details" at bounding box center [344, 187] width 101 height 10
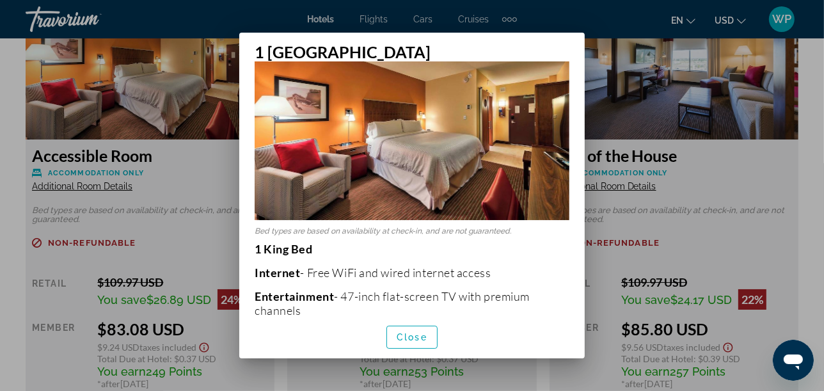
scroll to position [53, 0]
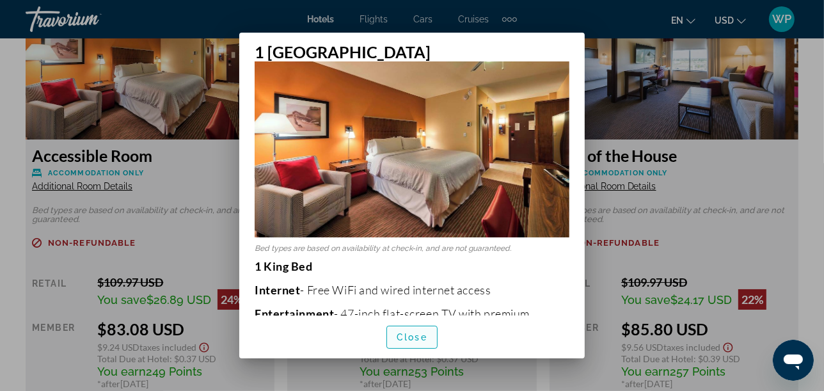
click at [418, 339] on span "Close" at bounding box center [412, 337] width 31 height 10
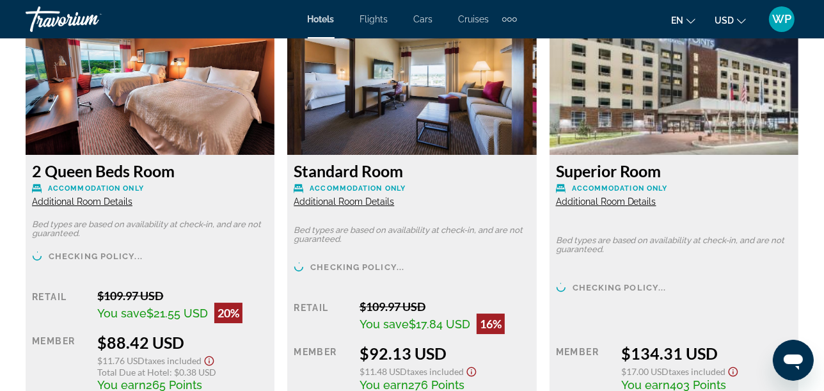
scroll to position [3512, 0]
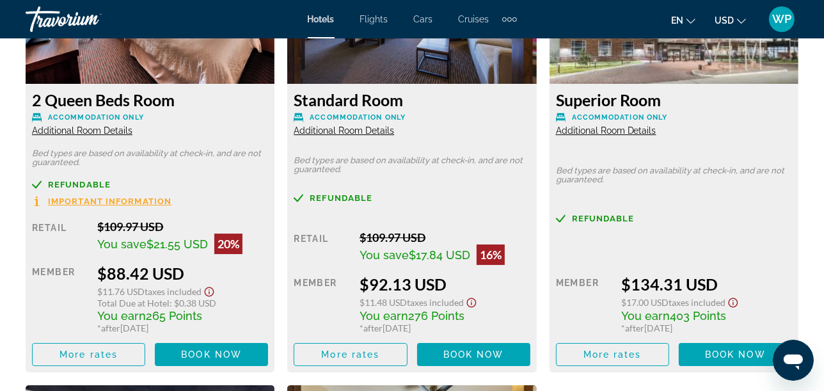
click at [81, 125] on span "Additional Room Details" at bounding box center [82, 130] width 101 height 10
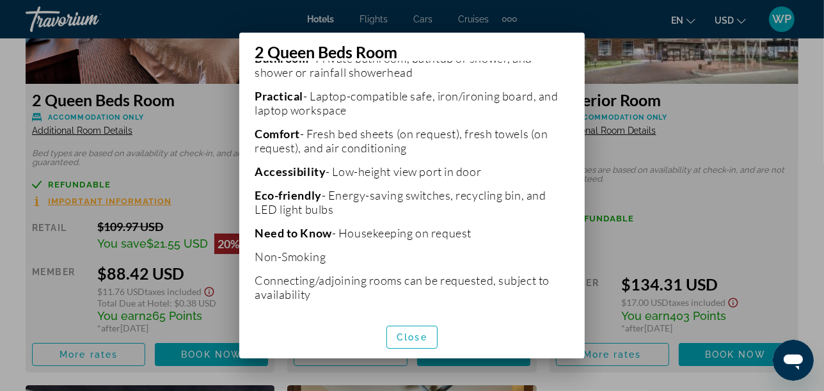
scroll to position [408, 0]
click at [418, 335] on span "Close" at bounding box center [412, 337] width 31 height 10
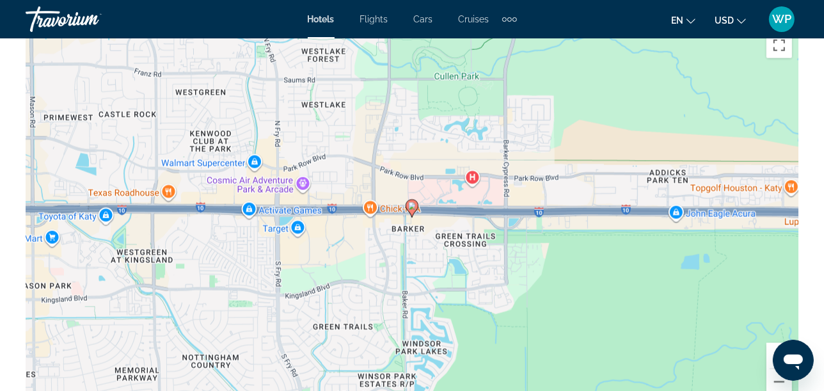
scroll to position [1353, 0]
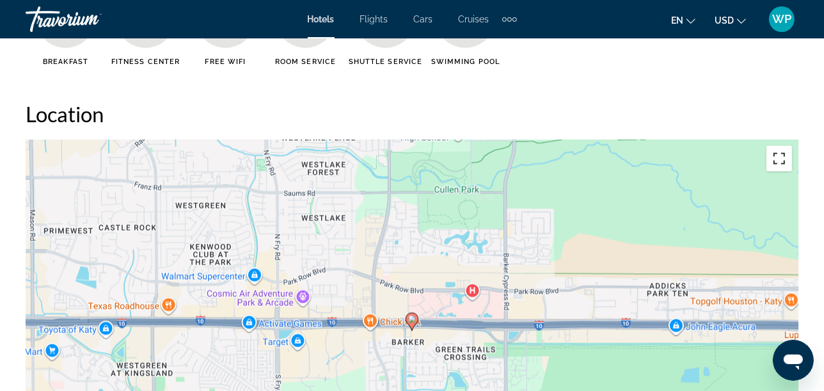
drag, startPoint x: 780, startPoint y: 141, endPoint x: 761, endPoint y: 199, distance: 61.1
click at [780, 146] on button "Toggle fullscreen view" at bounding box center [780, 159] width 26 height 26
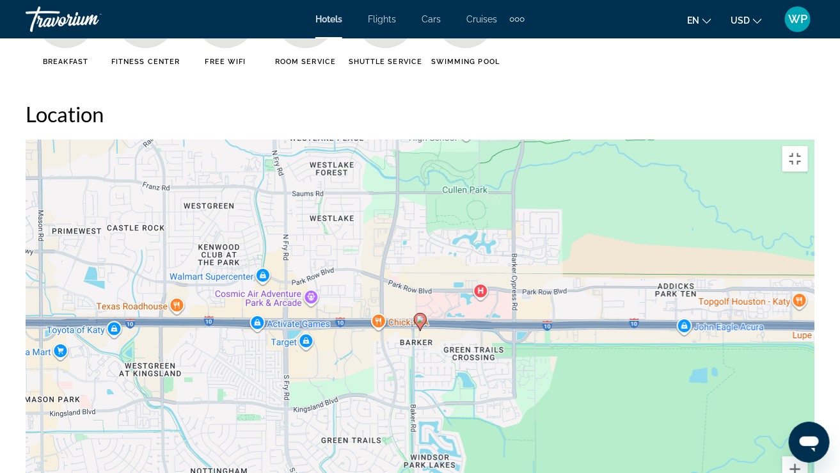
click at [580, 307] on div "To activate drag with keyboard, press Alt + Enter. Once in keyboard drag state,…" at bounding box center [420, 332] width 789 height 384
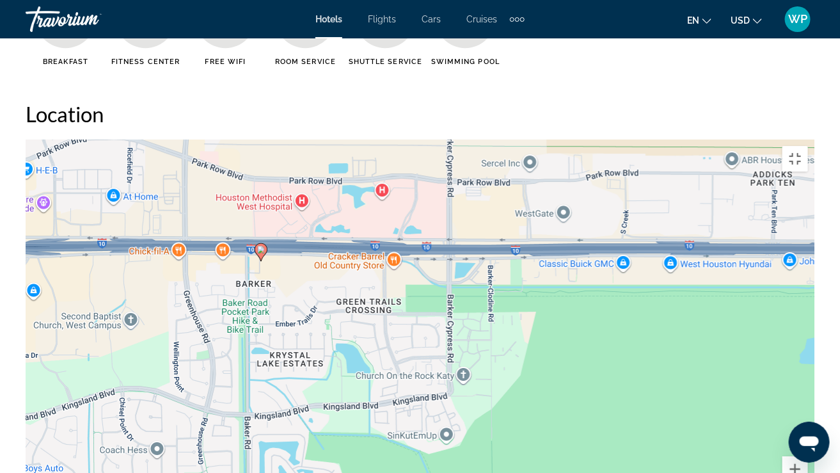
click at [297, 188] on div "To activate drag with keyboard, press Alt + Enter. Once in keyboard drag state,…" at bounding box center [420, 332] width 789 height 384
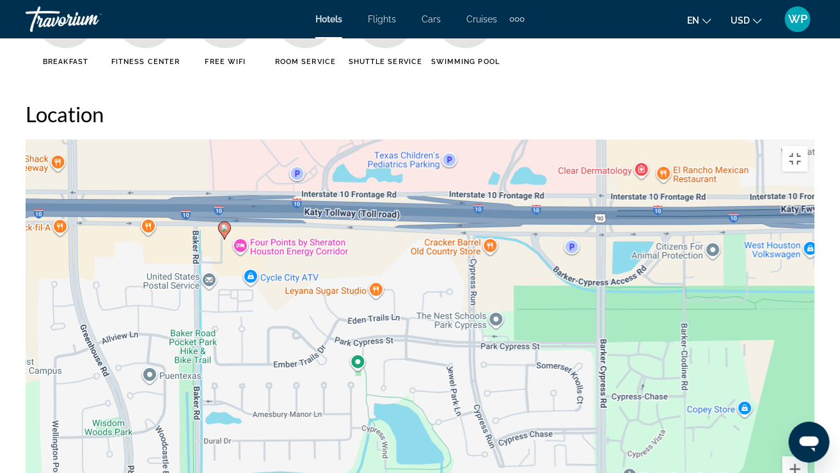
click at [300, 150] on div "To activate drag with keyboard, press Alt + Enter. Once in keyboard drag state,…" at bounding box center [420, 332] width 789 height 384
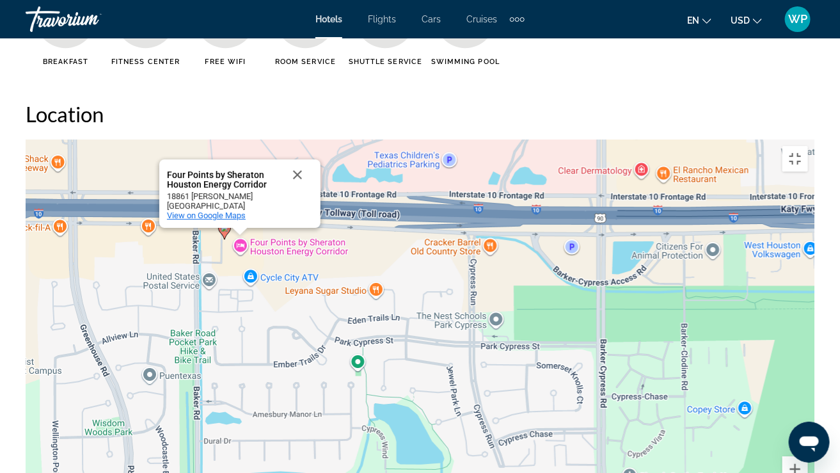
click at [234, 211] on span "View on Google Maps" at bounding box center [206, 216] width 79 height 10
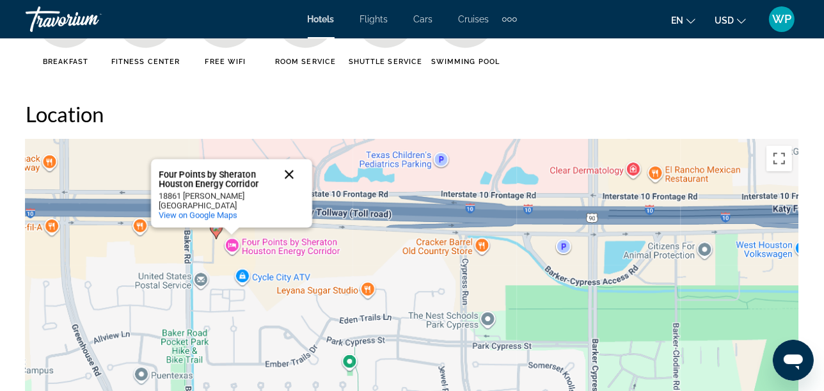
click at [295, 159] on button "Close" at bounding box center [289, 174] width 31 height 31
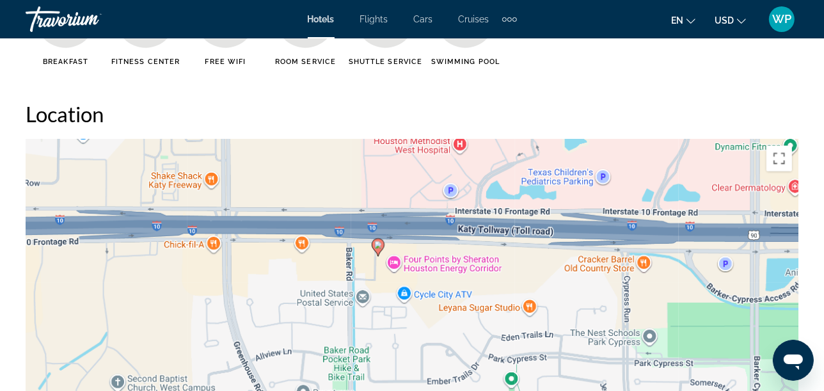
drag, startPoint x: 396, startPoint y: 241, endPoint x: 558, endPoint y: 259, distance: 163.6
click at [558, 259] on div "To activate drag with keyboard, press Alt + Enter. Once in keyboard drag state,…" at bounding box center [412, 332] width 773 height 384
click at [504, 287] on div "To activate drag with keyboard, press Alt + Enter. Once in keyboard drag state,…" at bounding box center [412, 332] width 773 height 384
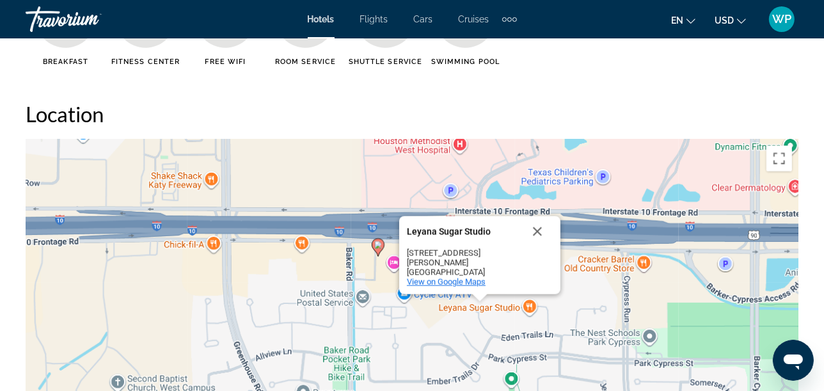
click at [465, 277] on span "View on Google Maps" at bounding box center [446, 282] width 79 height 10
